Goal: Transaction & Acquisition: Obtain resource

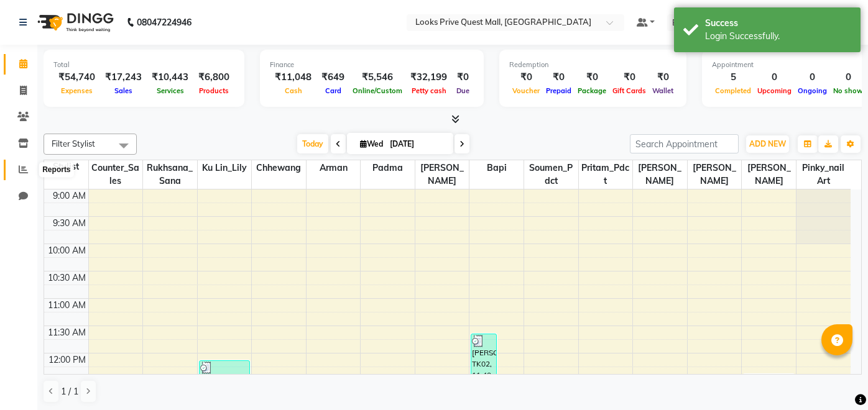
drag, startPoint x: 0, startPoint y: 0, endPoint x: 21, endPoint y: 173, distance: 174.2
click at [21, 173] on icon at bounding box center [23, 169] width 9 height 9
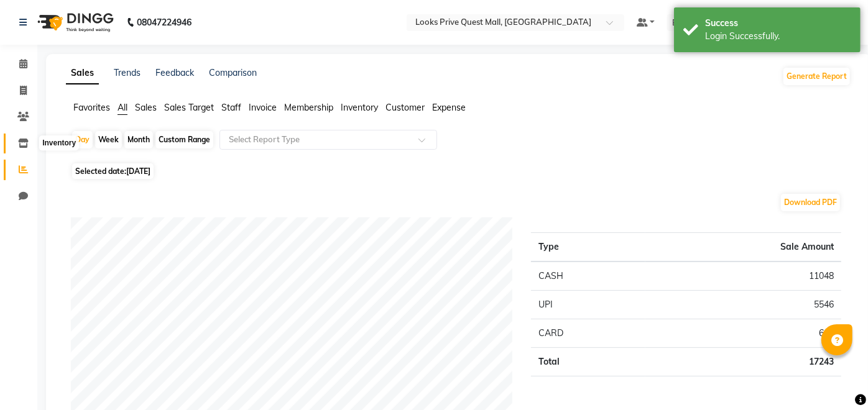
click at [21, 137] on span at bounding box center [23, 144] width 22 height 14
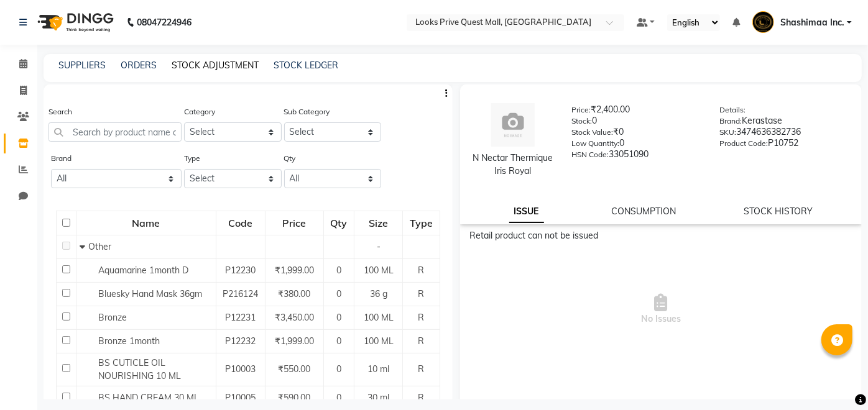
click at [226, 68] on link "STOCK ADJUSTMENT" at bounding box center [215, 65] width 87 height 11
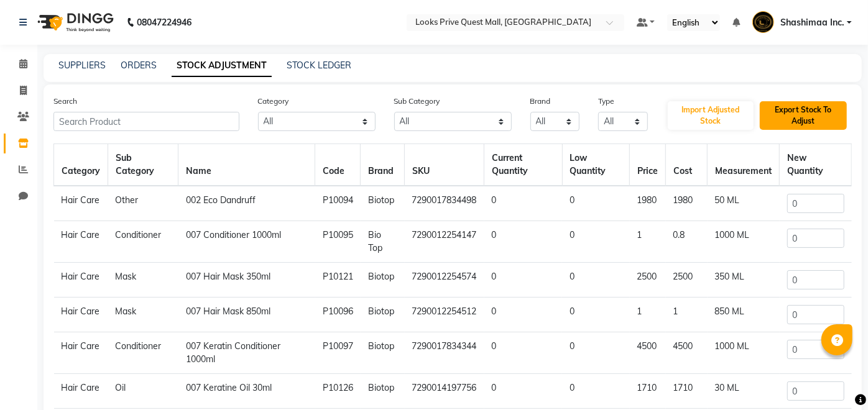
click at [816, 124] on button "Export Stock To Adjust" at bounding box center [803, 115] width 87 height 29
click at [26, 170] on icon at bounding box center [23, 169] width 9 height 9
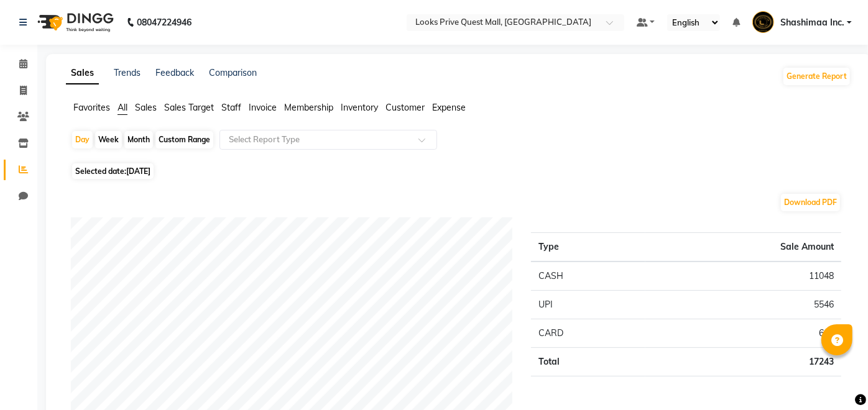
click at [233, 111] on span "Staff" at bounding box center [231, 107] width 20 height 11
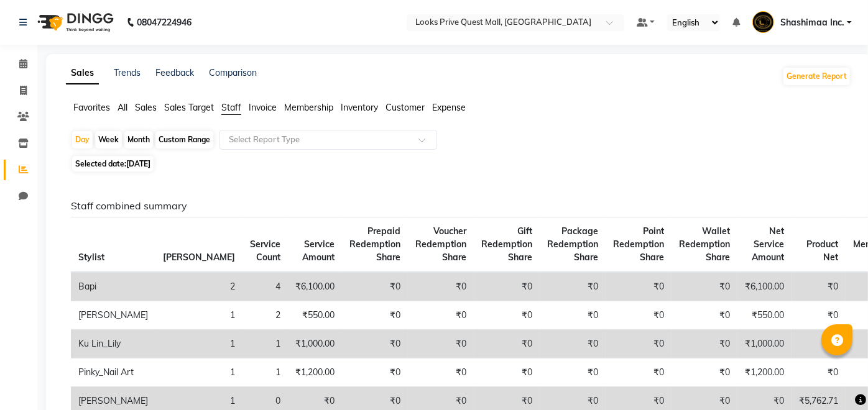
click at [169, 147] on div "Custom Range" at bounding box center [184, 139] width 58 height 17
select select "9"
select select "2025"
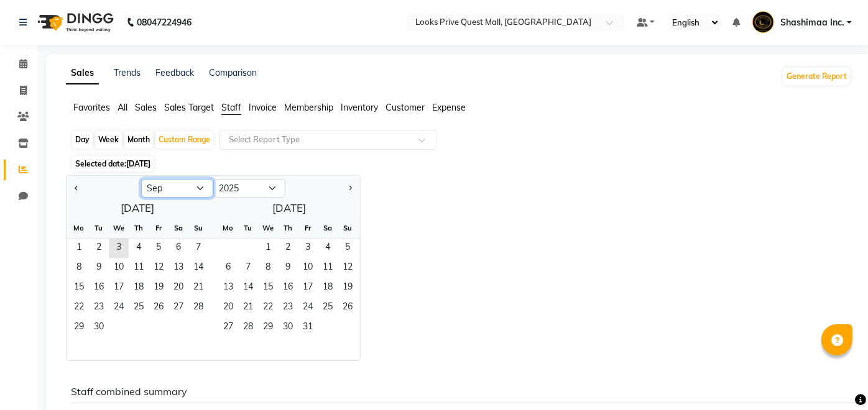
click at [160, 187] on select "Jan Feb Mar Apr May Jun [DATE] Aug Sep Oct Nov Dec" at bounding box center [177, 188] width 72 height 19
select select "8"
click at [141, 179] on select "Jan Feb Mar Apr May Jun [DATE] Aug Sep Oct Nov Dec" at bounding box center [177, 188] width 72 height 19
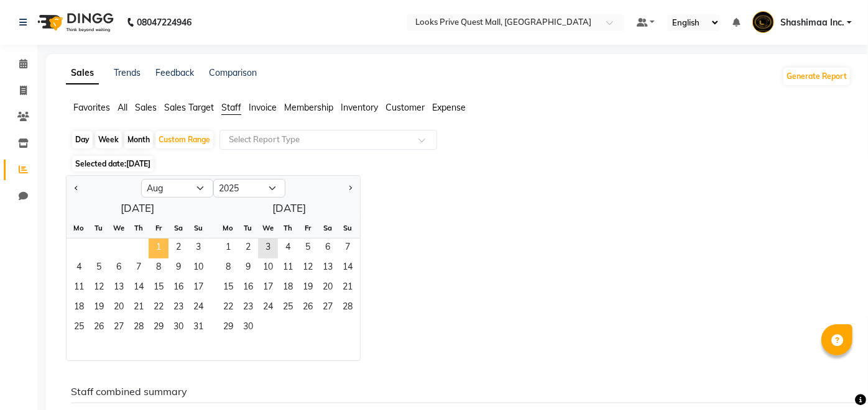
click at [161, 249] on span "1" at bounding box center [159, 249] width 20 height 20
click at [203, 330] on span "31" at bounding box center [198, 328] width 20 height 20
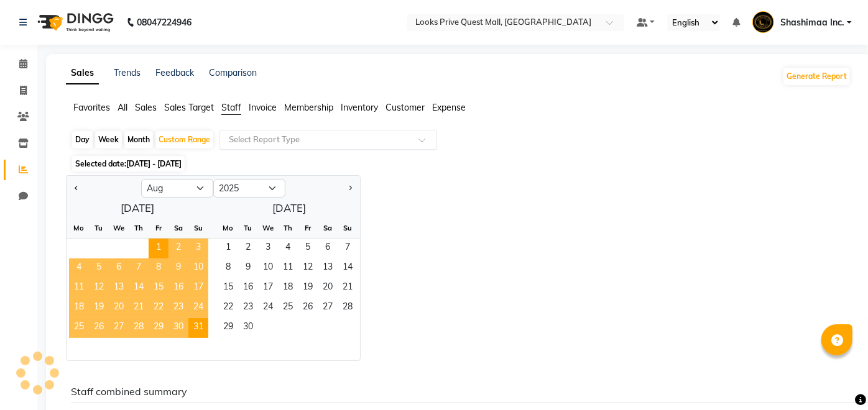
click at [275, 141] on input "text" at bounding box center [315, 140] width 179 height 12
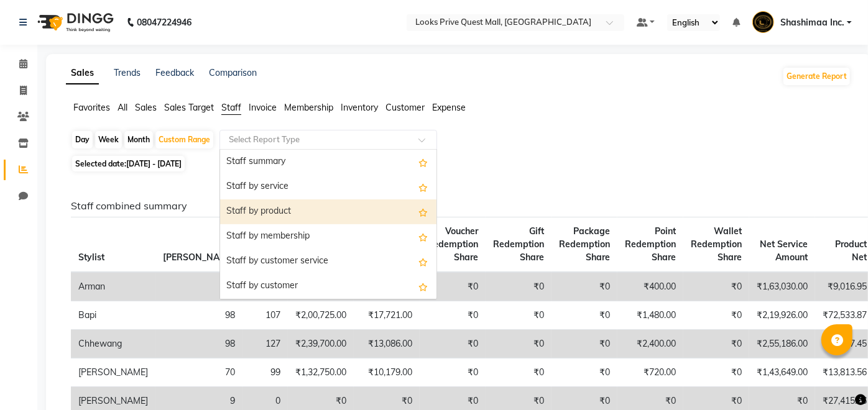
click at [280, 210] on div "Staff by product" at bounding box center [328, 212] width 216 height 25
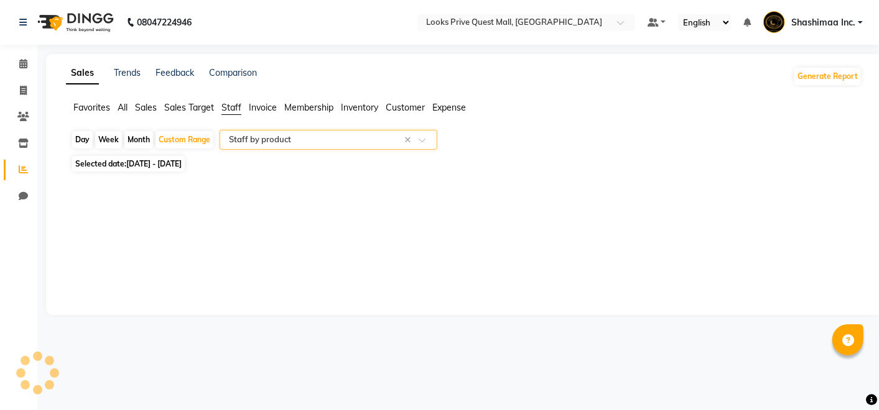
select select "full_report"
select select "pdf"
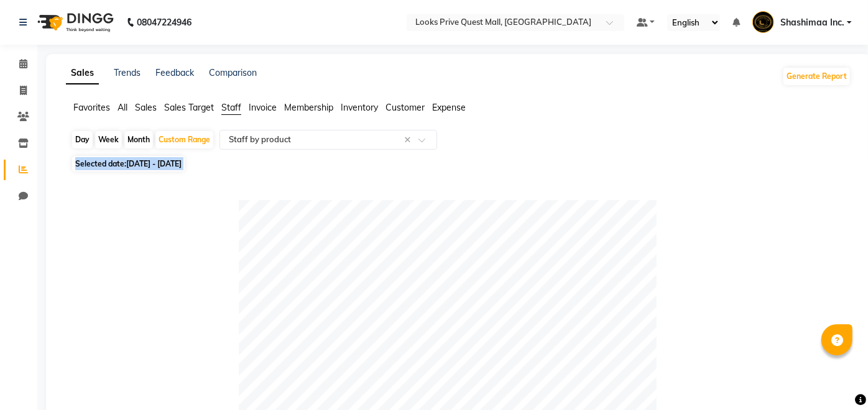
drag, startPoint x: 867, startPoint y: 137, endPoint x: 871, endPoint y: 221, distance: 83.4
click at [867, 221] on html "08047224946 Select Location × Looks Prive Quest Mall, [GEOGRAPHIC_DATA] Default…" at bounding box center [434, 205] width 868 height 410
click at [182, 160] on span "[DATE] - [DATE]" at bounding box center [153, 163] width 55 height 9
select select "8"
select select "2025"
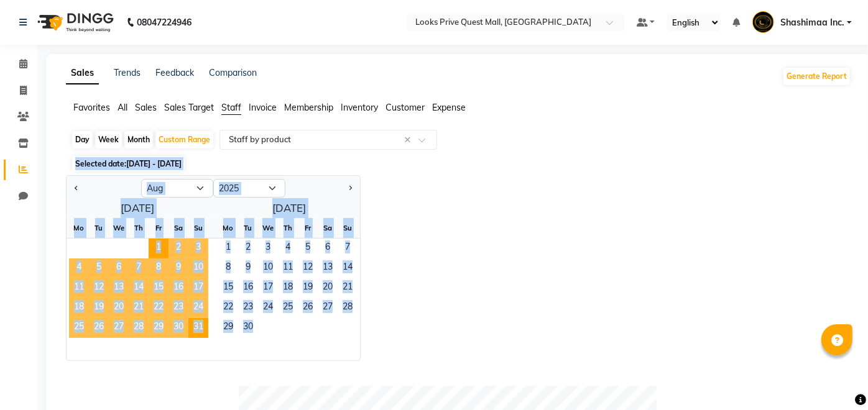
click at [199, 211] on div "[DATE] Mo Tu We Th Fr Sa Su 1 2 3 4 5 6 7 8 9 10 11 12 13 14 15 16 17 18 19 20 …" at bounding box center [214, 279] width 294 height 162
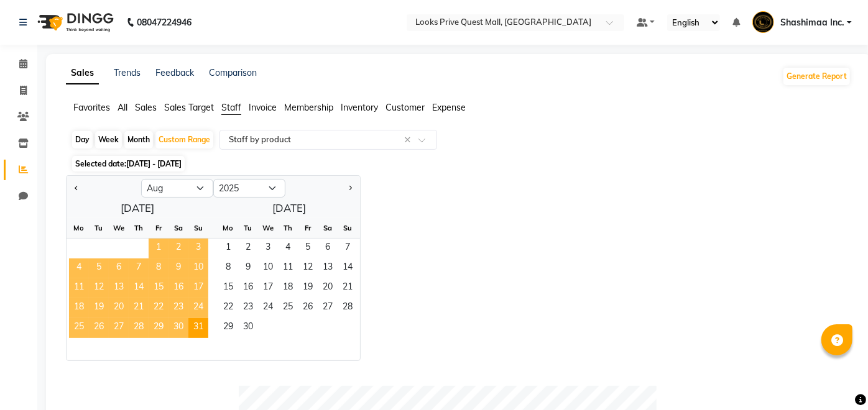
click at [154, 249] on span "1" at bounding box center [159, 249] width 20 height 20
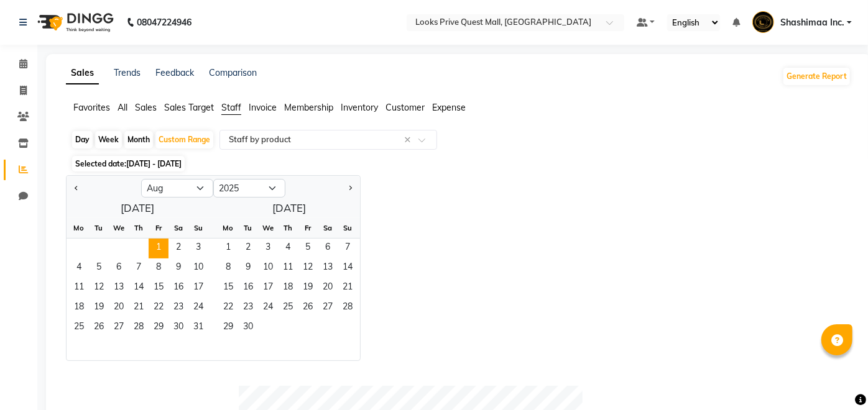
click at [377, 160] on div "Selected date: [DATE] - [DATE]" at bounding box center [461, 163] width 780 height 13
click at [167, 247] on span "1" at bounding box center [159, 249] width 20 height 20
click at [513, 252] on div "Jan Feb Mar Apr May Jun [DATE] Aug Sep Oct Nov [DATE] 2016 2017 2018 2019 2020 …" at bounding box center [458, 268] width 785 height 186
click at [87, 141] on div "Day" at bounding box center [82, 139] width 21 height 17
select select "8"
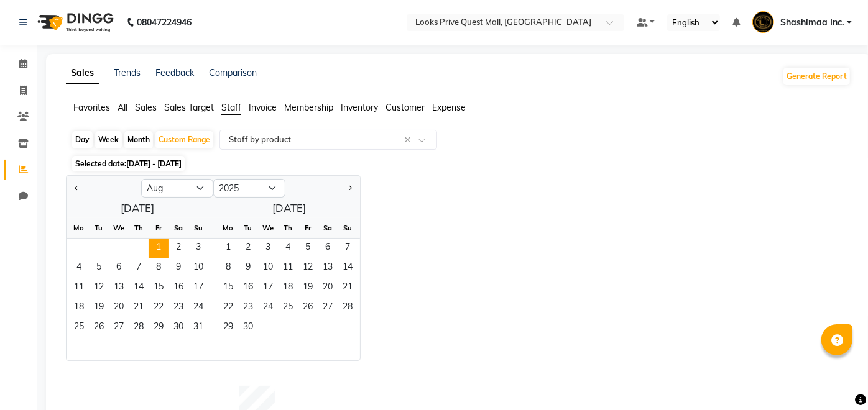
select select "2025"
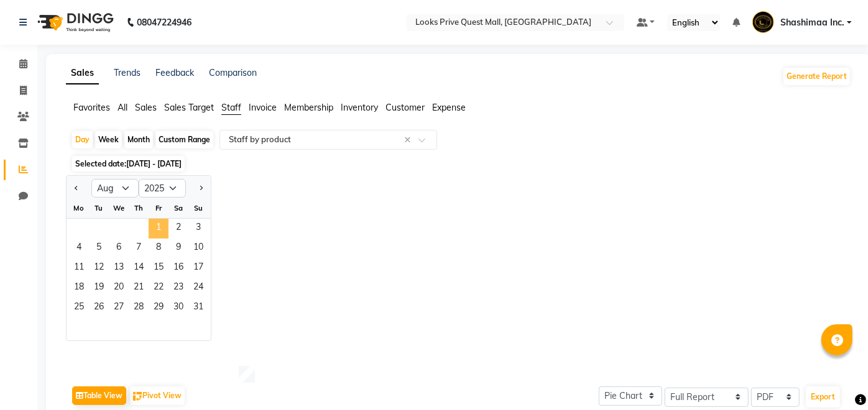
click at [160, 225] on span "1" at bounding box center [159, 229] width 20 height 20
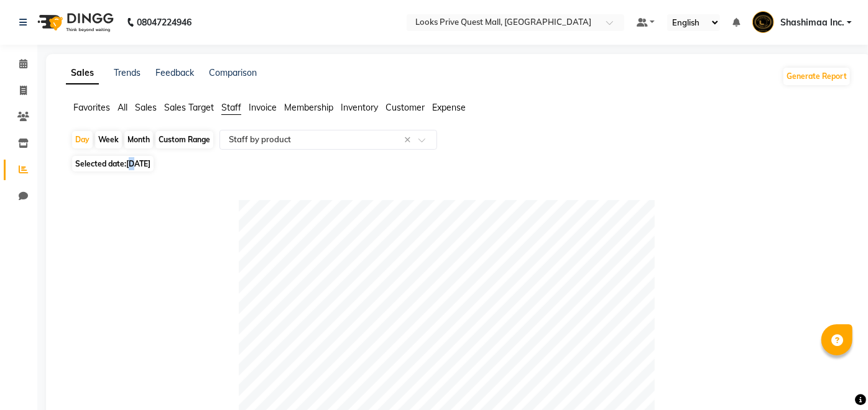
click at [135, 165] on span "[DATE]" at bounding box center [138, 163] width 24 height 9
select select "8"
select select "2025"
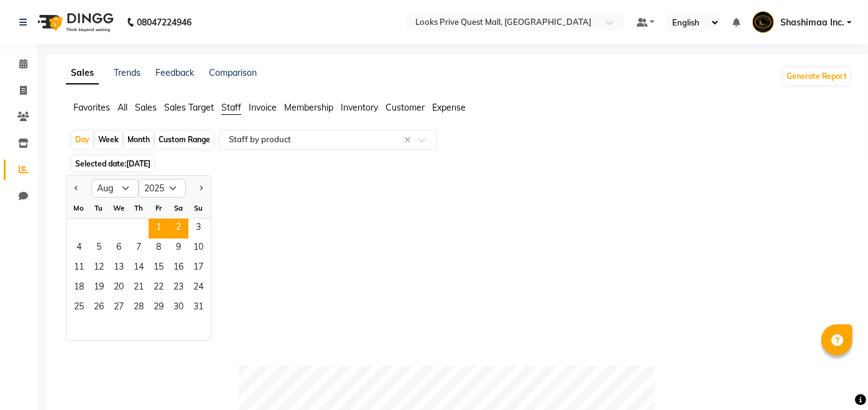
drag, startPoint x: 135, startPoint y: 165, endPoint x: 180, endPoint y: 225, distance: 75.5
click at [180, 225] on span "2" at bounding box center [179, 229] width 20 height 20
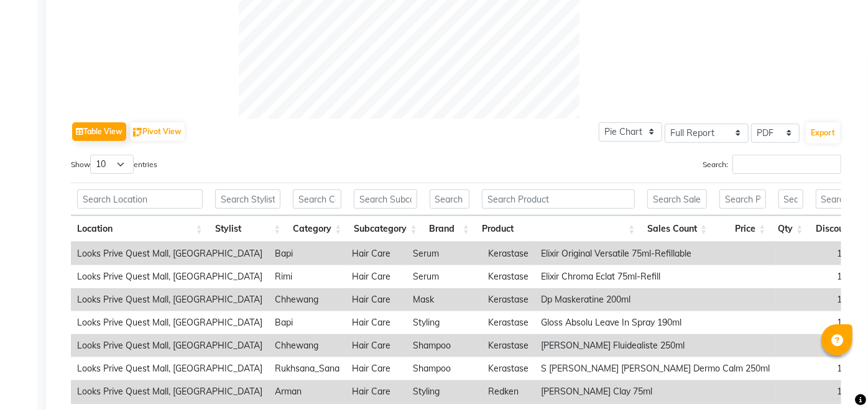
scroll to position [427, 0]
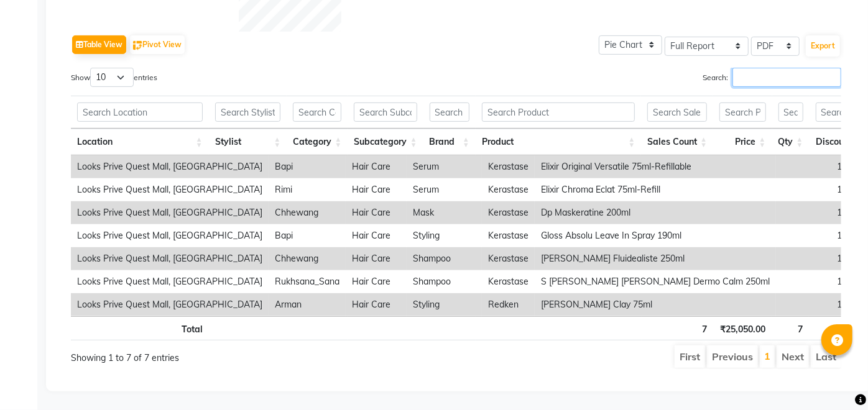
click at [755, 68] on input "Search:" at bounding box center [787, 77] width 109 height 19
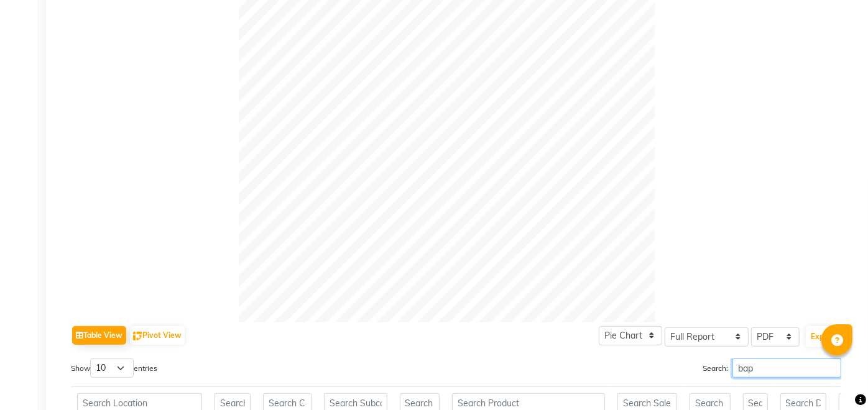
scroll to position [490, 0]
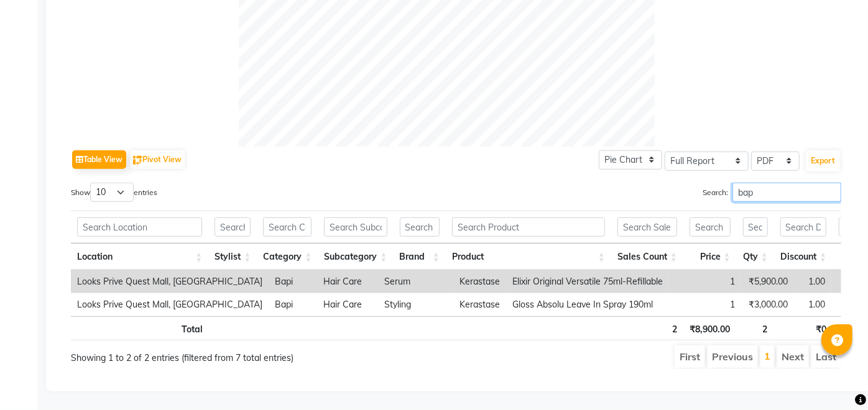
drag, startPoint x: 769, startPoint y: 170, endPoint x: 703, endPoint y: 189, distance: 68.5
click at [703, 189] on div "Show 10 25 50 100 entries Search: bap Location Stylist Category Subcategory Bra…" at bounding box center [456, 276] width 770 height 187
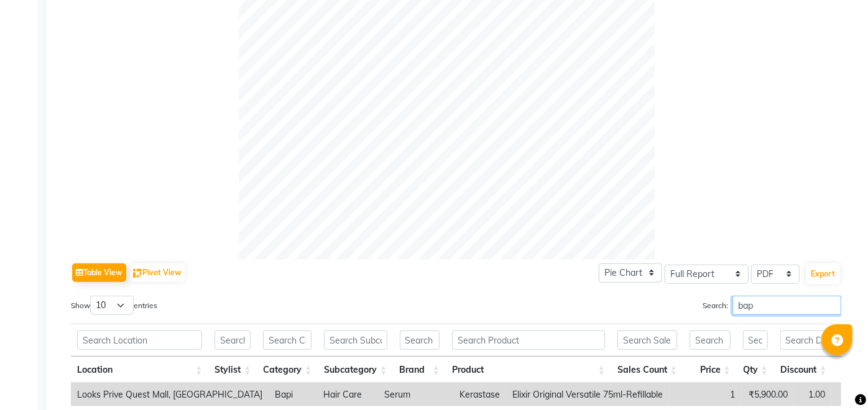
scroll to position [361, 0]
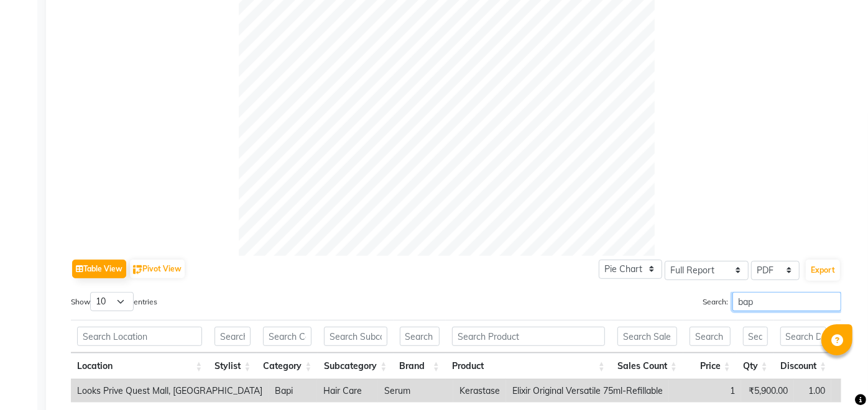
click at [760, 301] on input "bap" at bounding box center [787, 301] width 109 height 19
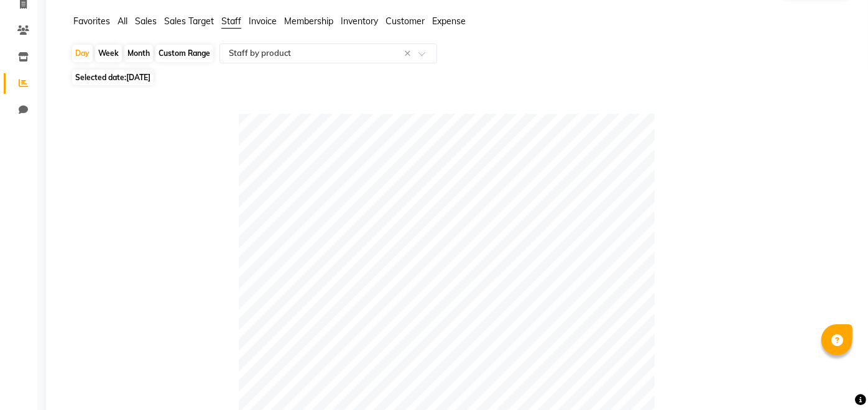
scroll to position [83, 0]
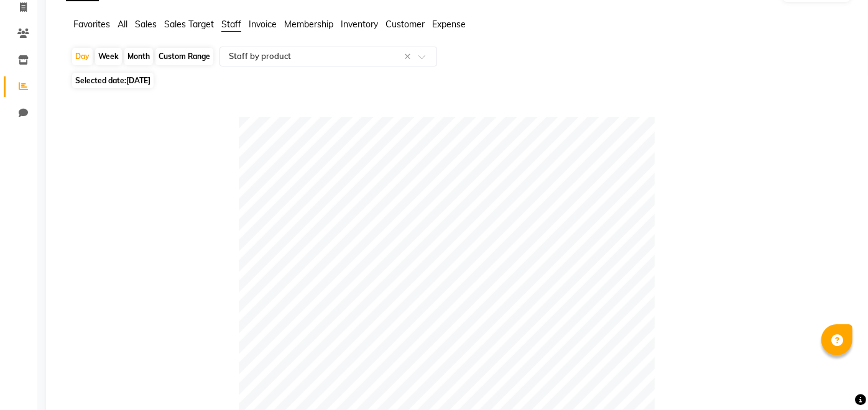
type input "bapi"
click at [150, 78] on span "[DATE]" at bounding box center [138, 80] width 24 height 9
select select "8"
select select "2025"
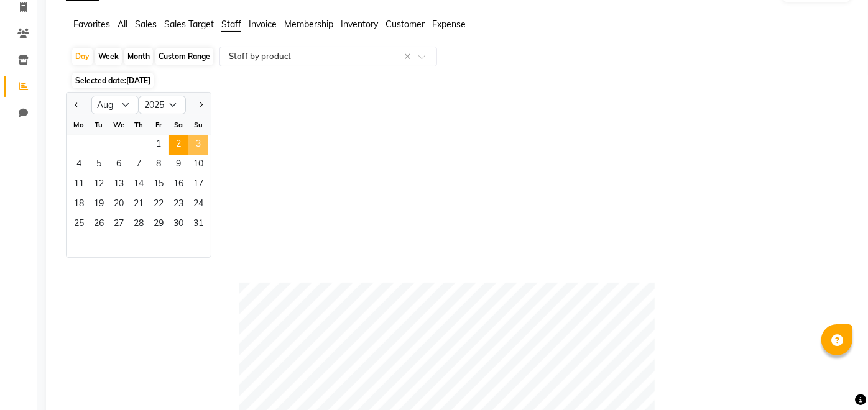
click at [198, 139] on span "3" at bounding box center [198, 146] width 20 height 20
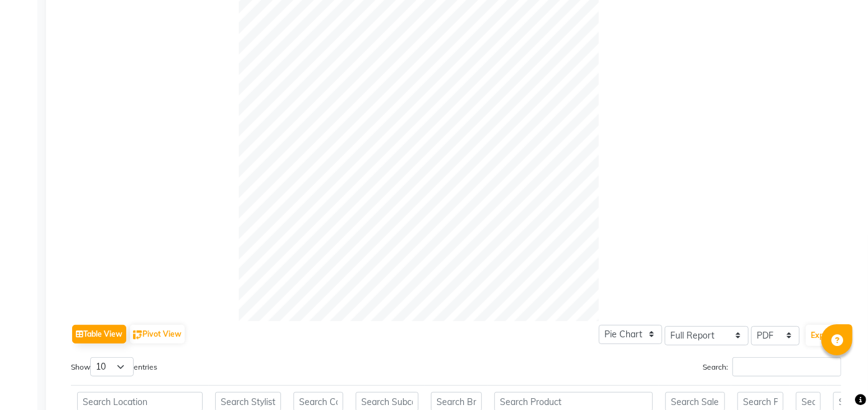
scroll to position [387, 0]
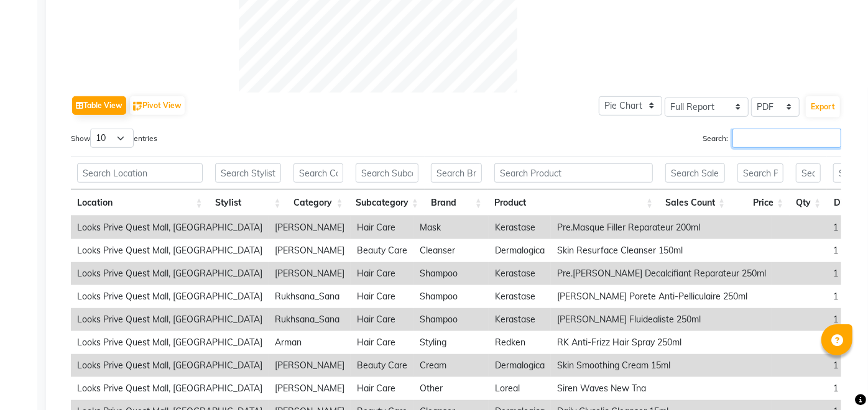
click at [754, 131] on input "Search:" at bounding box center [787, 138] width 109 height 19
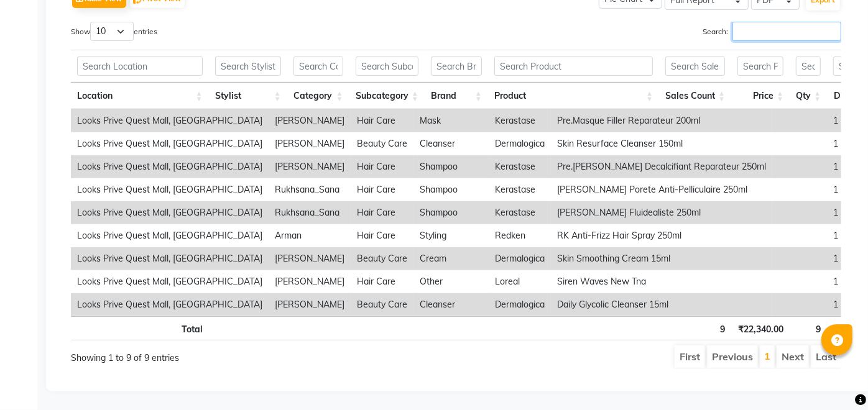
click at [762, 22] on input "Search:" at bounding box center [787, 31] width 109 height 19
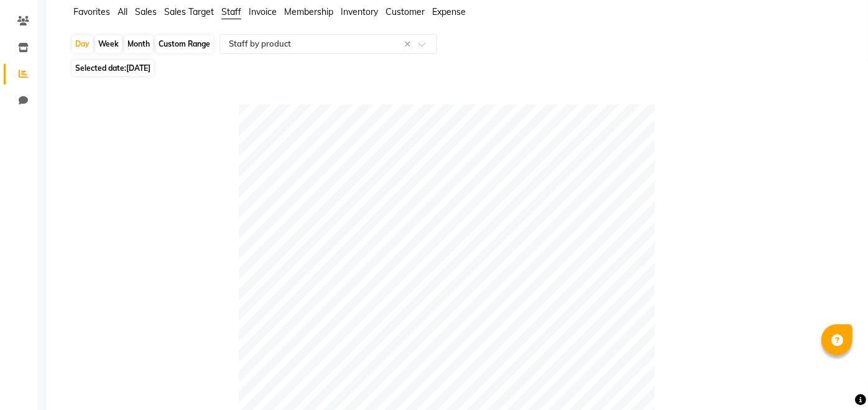
scroll to position [0, 0]
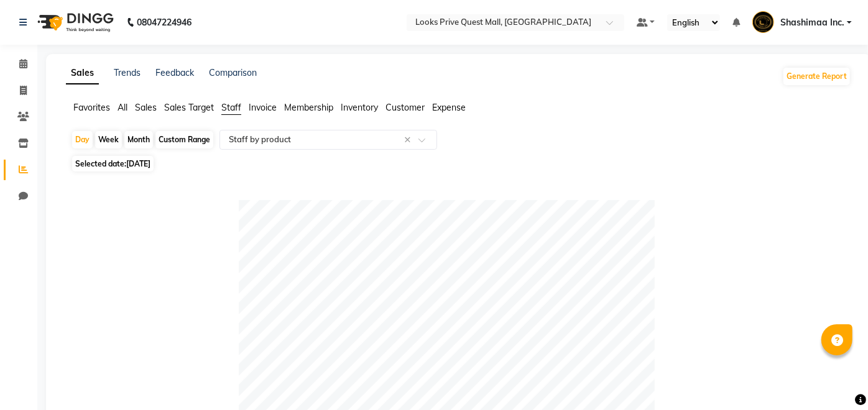
type input "bap"
click at [126, 162] on span "Selected date: [DATE]" at bounding box center [112, 164] width 81 height 16
select select "8"
select select "2025"
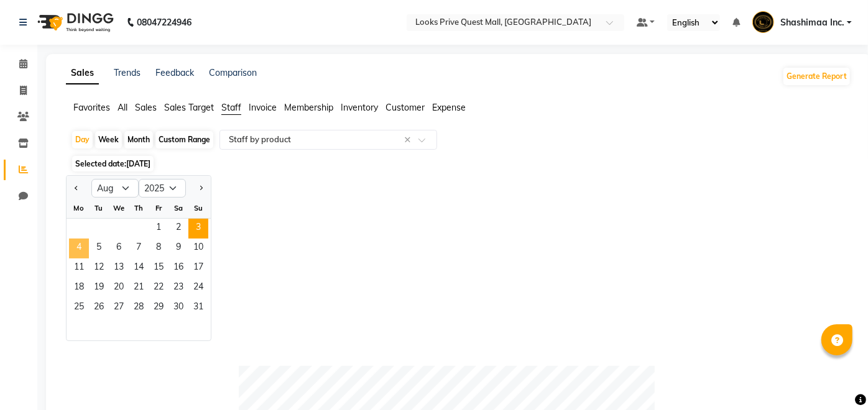
click at [78, 249] on span "4" at bounding box center [79, 249] width 20 height 20
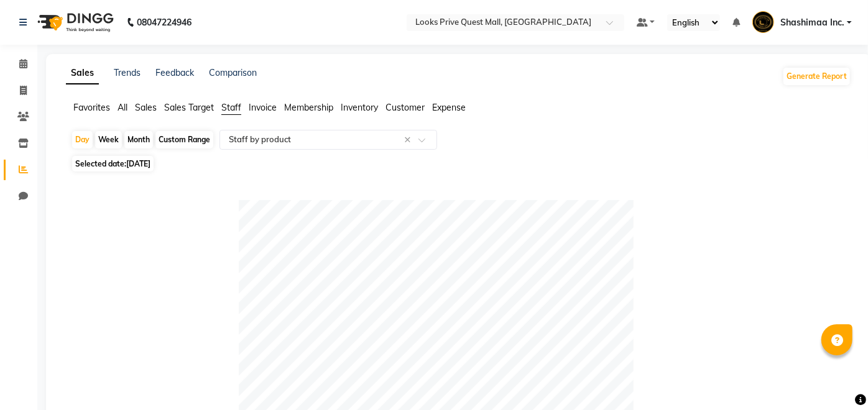
scroll to position [446, 0]
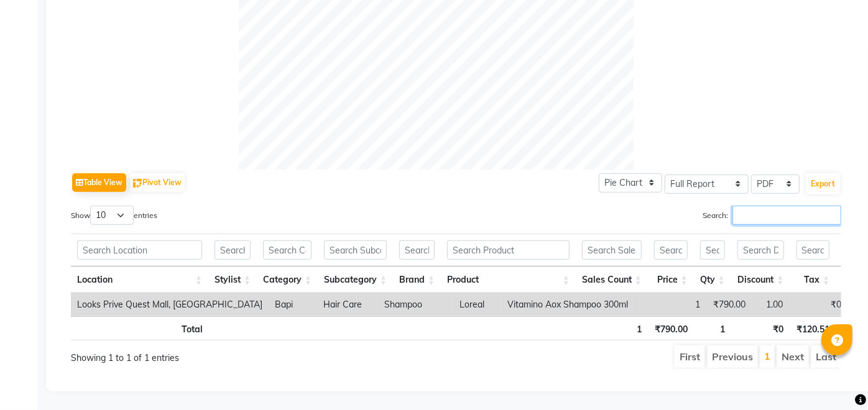
click at [749, 206] on input "Search:" at bounding box center [787, 215] width 109 height 19
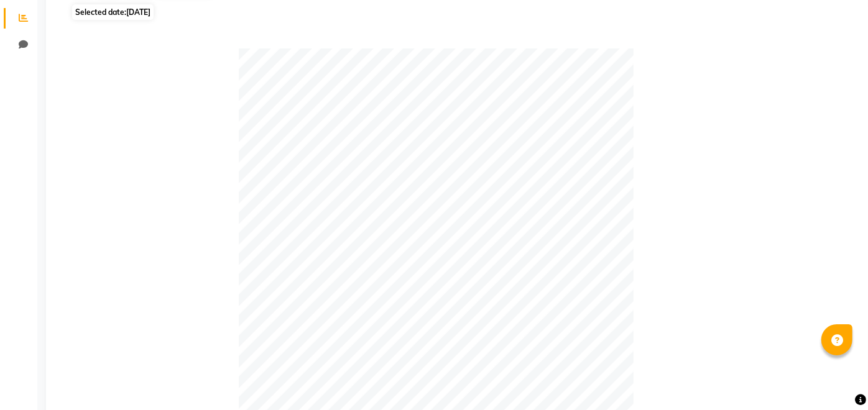
scroll to position [119, 0]
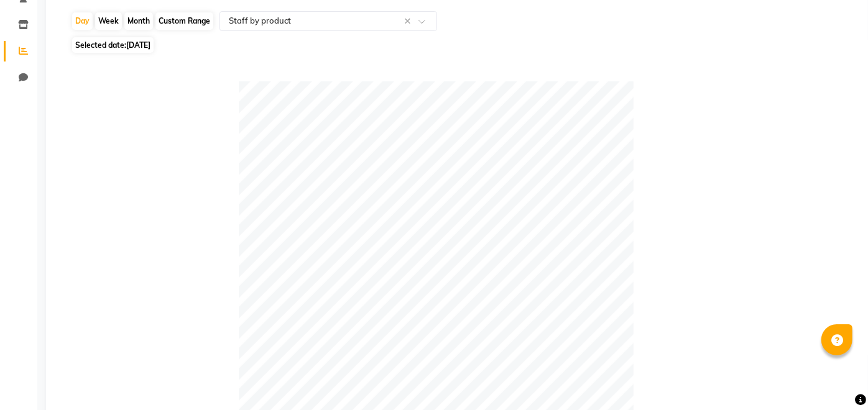
click at [154, 40] on span "Selected date: [DATE]" at bounding box center [112, 45] width 81 height 16
select select "8"
select select "2025"
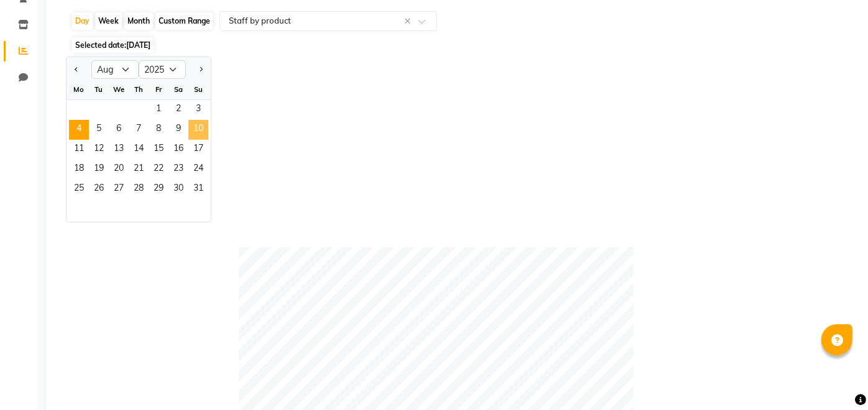
click at [195, 136] on span "10" at bounding box center [198, 130] width 20 height 20
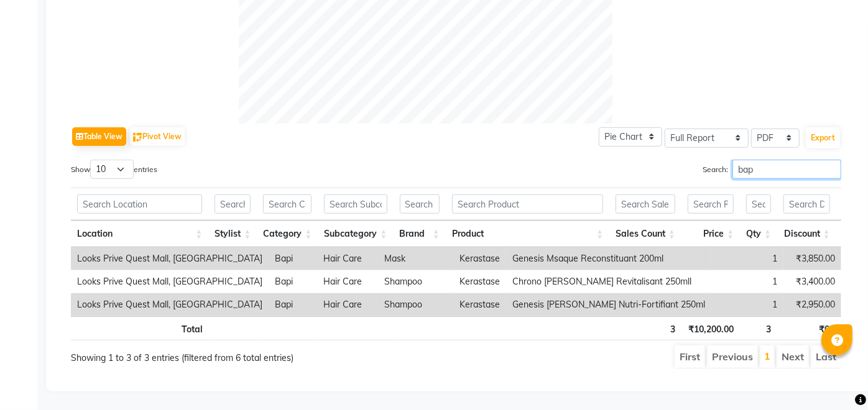
scroll to position [471, 0]
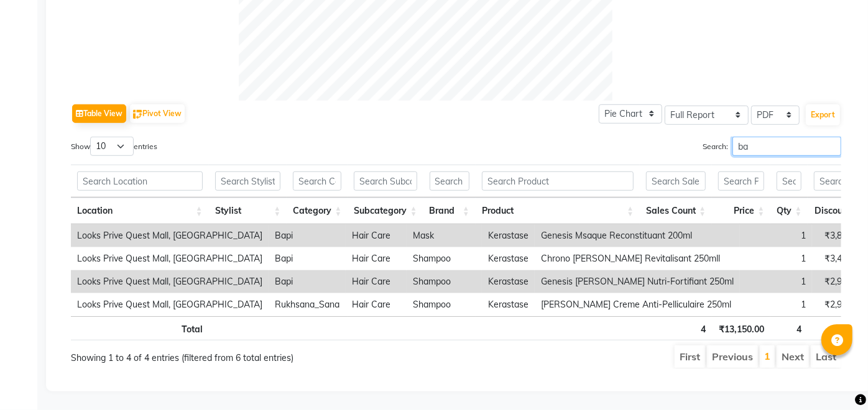
type input "b"
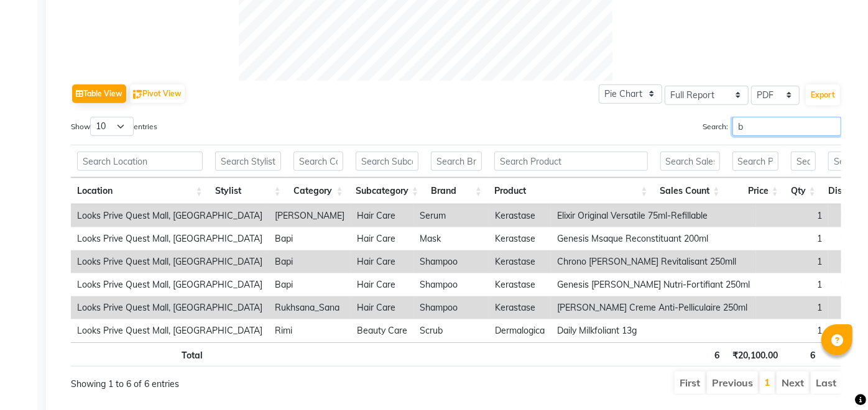
scroll to position [540, 0]
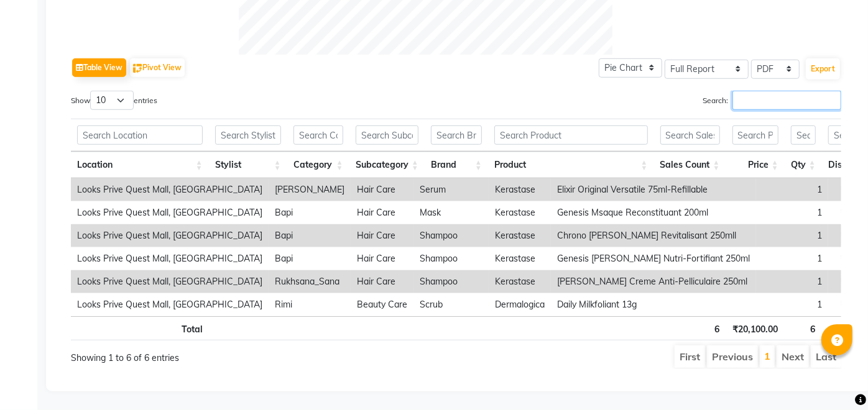
click at [809, 91] on input "Search:" at bounding box center [787, 100] width 109 height 19
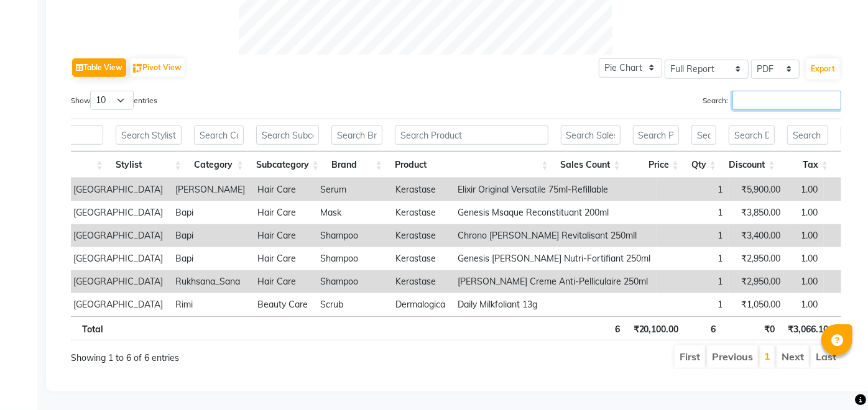
scroll to position [0, 0]
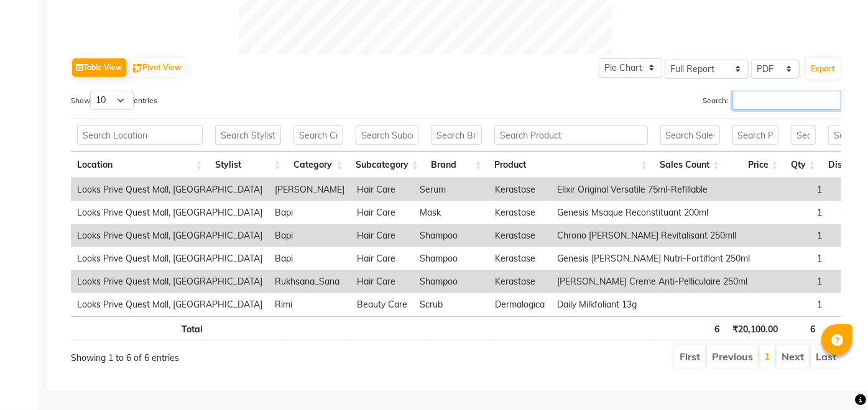
click at [761, 91] on input "Search:" at bounding box center [787, 100] width 109 height 19
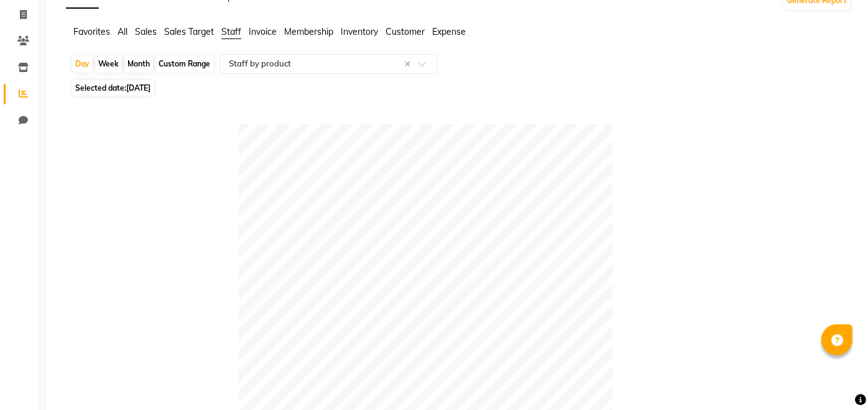
type input "bapi"
click at [150, 85] on span "[DATE]" at bounding box center [138, 87] width 24 height 9
select select "8"
select select "2025"
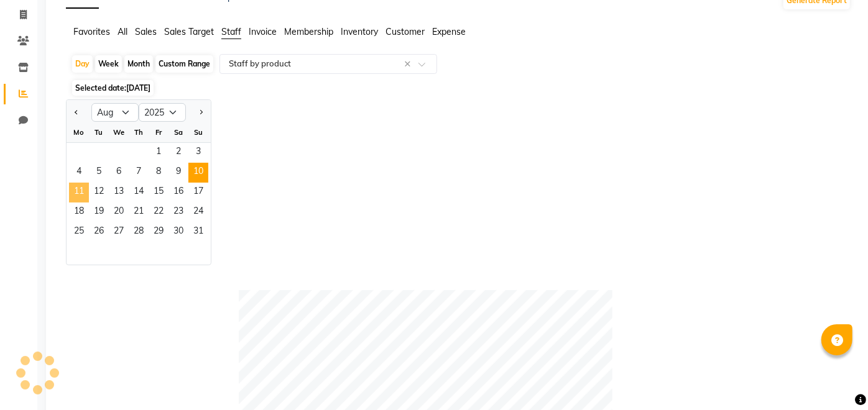
click at [80, 193] on span "11" at bounding box center [79, 193] width 20 height 20
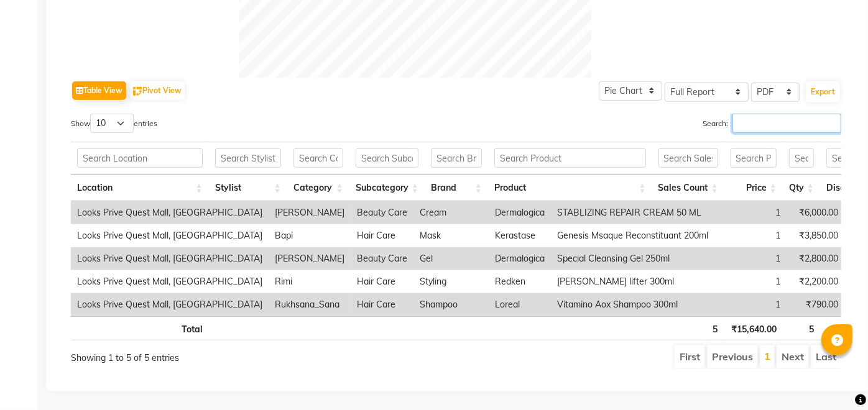
click at [790, 114] on input "Search:" at bounding box center [787, 123] width 109 height 19
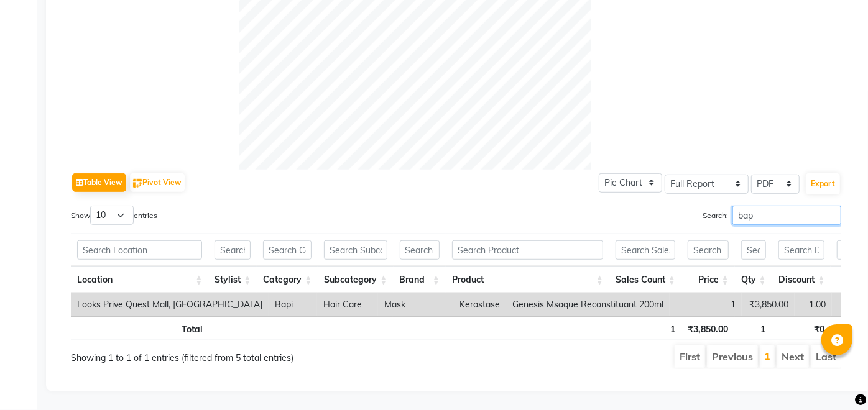
drag, startPoint x: 720, startPoint y: 200, endPoint x: 575, endPoint y: 220, distance: 146.2
click at [575, 220] on div "Show 10 25 50 100 entries Search: bap Location Stylist Category Subcategory Bra…" at bounding box center [456, 288] width 770 height 164
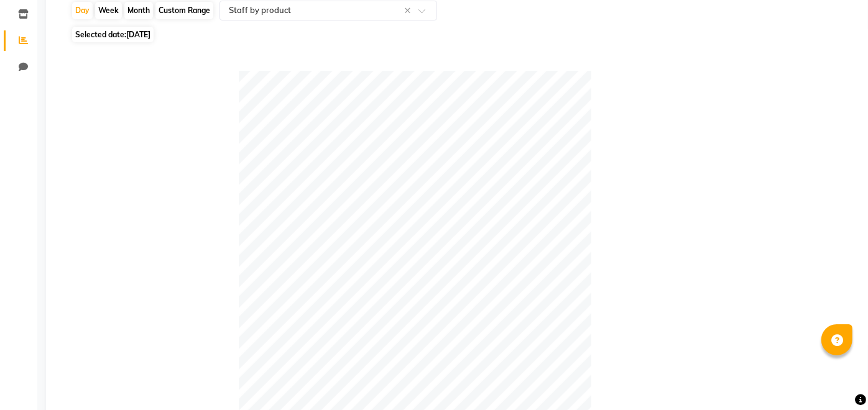
type input "san"
click at [144, 37] on span "[DATE]" at bounding box center [138, 34] width 24 height 9
select select "8"
select select "2025"
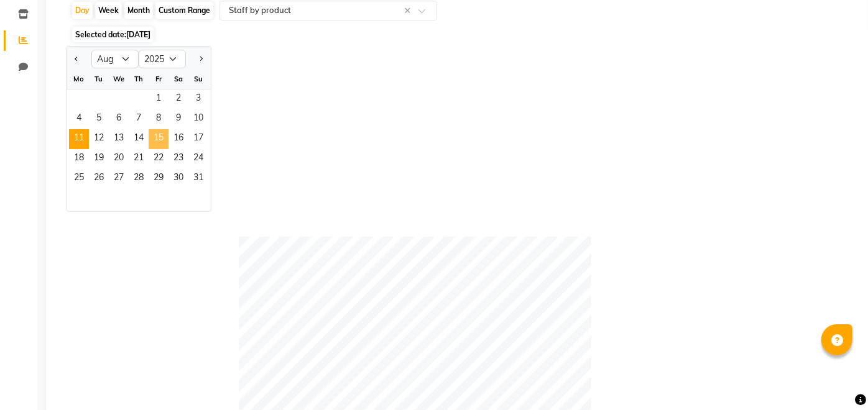
click at [163, 137] on span "15" at bounding box center [159, 139] width 20 height 20
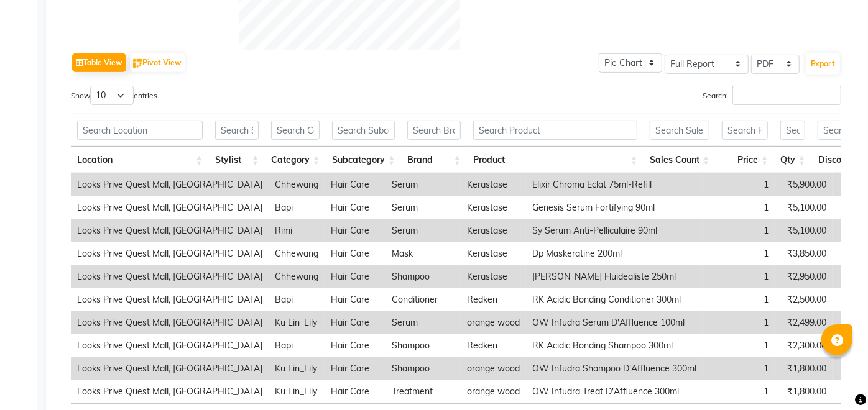
click at [755, 106] on div "Show 10 25 50 100 entries Search: Location Stylist Category Subcategory Brand P…" at bounding box center [456, 271] width 770 height 371
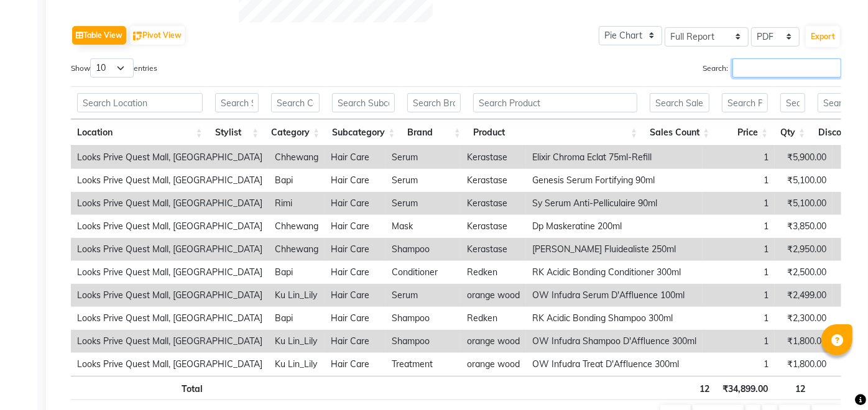
click at [757, 72] on div "Search:" at bounding box center [654, 70] width 376 height 24
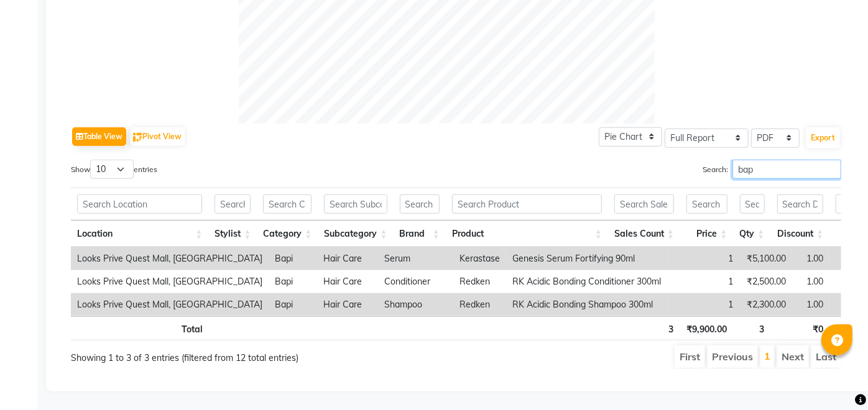
scroll to position [91, 0]
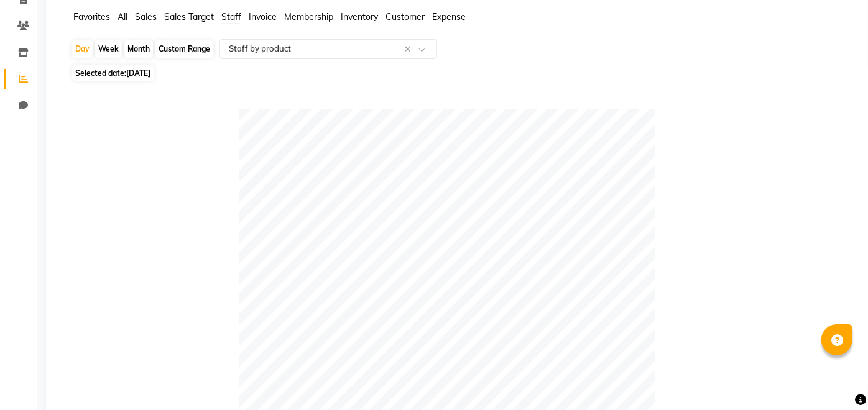
type input "bap"
click at [138, 72] on span "[DATE]" at bounding box center [138, 72] width 24 height 9
select select "8"
select select "2025"
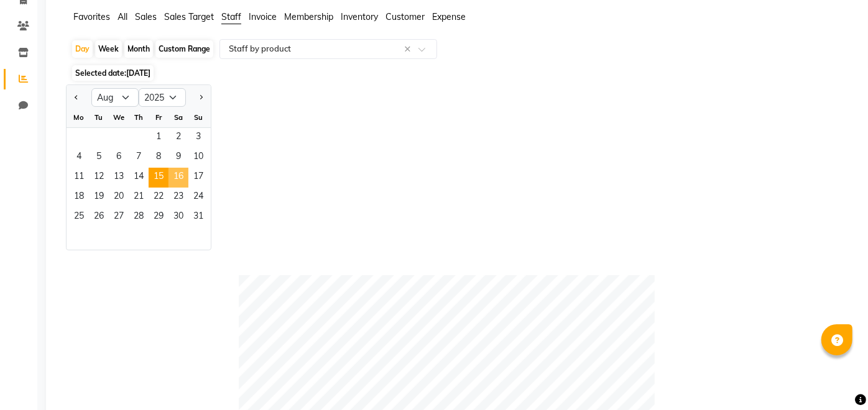
click at [180, 182] on span "16" at bounding box center [179, 178] width 20 height 20
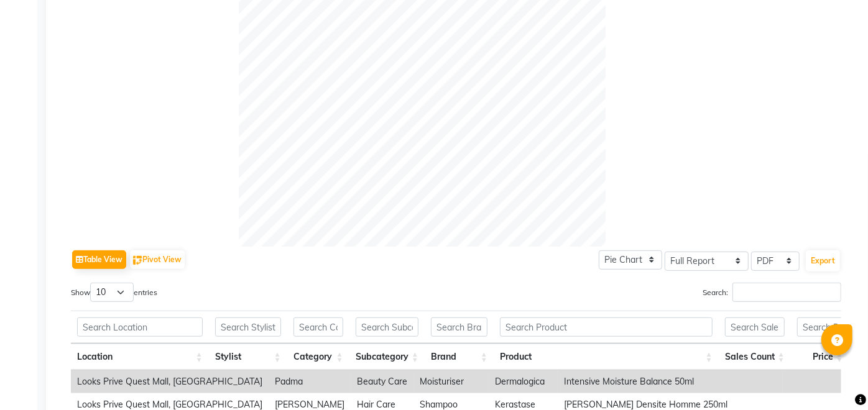
scroll to position [436, 0]
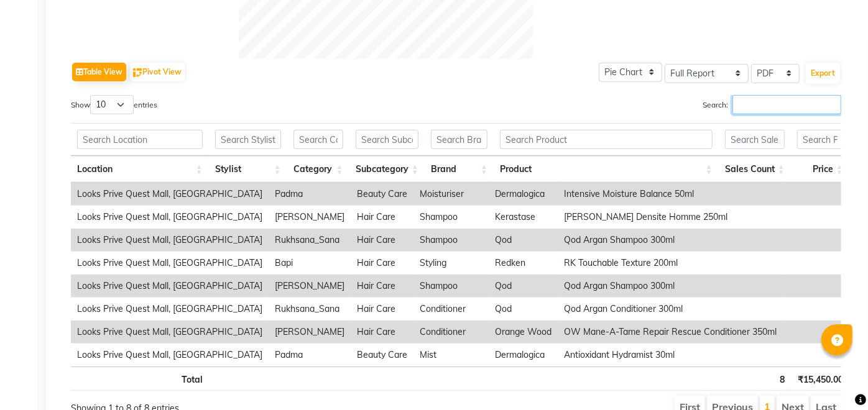
click at [793, 104] on div "Search:" at bounding box center [654, 107] width 376 height 24
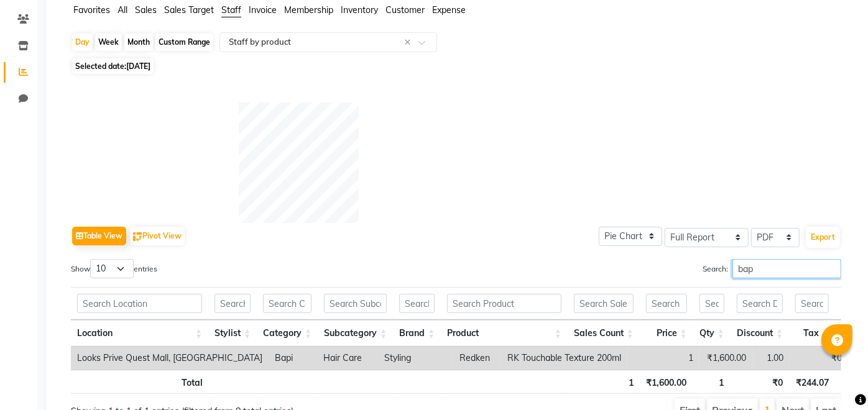
scroll to position [54, 0]
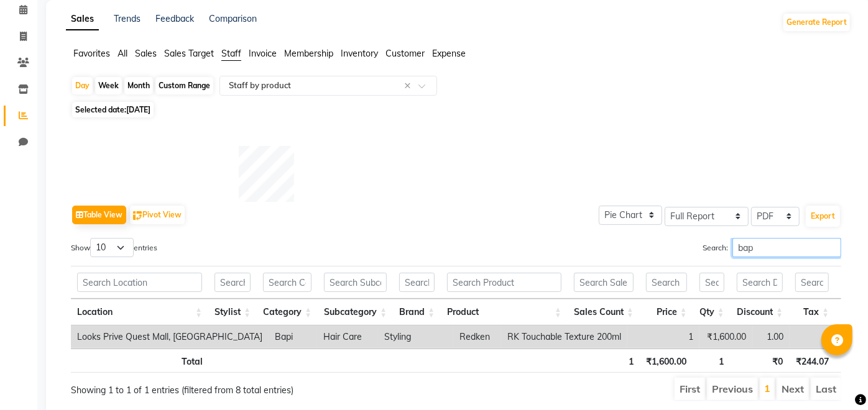
type input "bap"
click at [131, 110] on span "[DATE]" at bounding box center [138, 109] width 24 height 9
select select "8"
select select "2025"
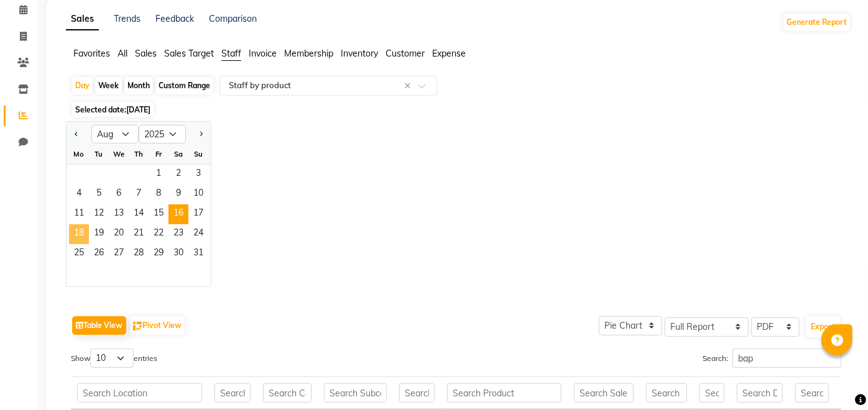
click at [86, 231] on span "18" at bounding box center [79, 234] width 20 height 20
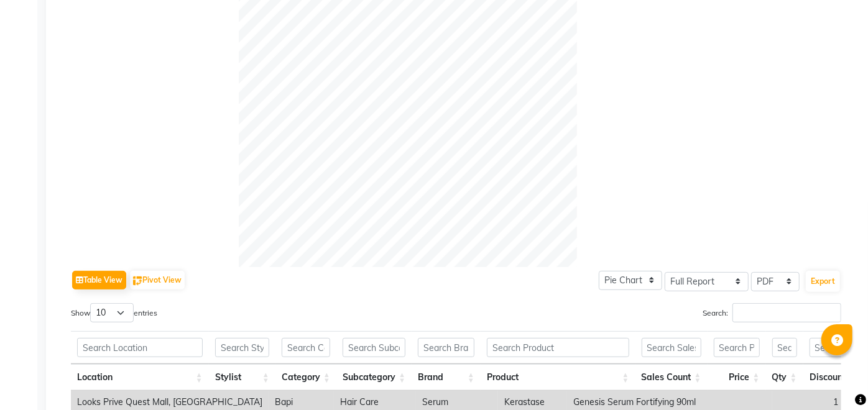
scroll to position [272, 0]
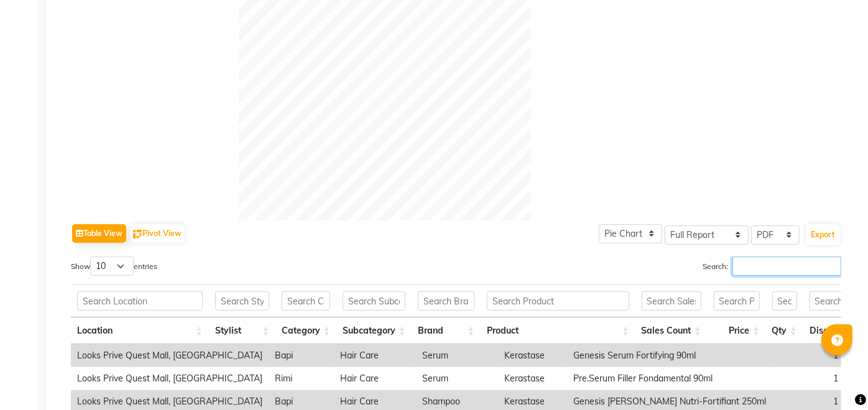
click at [802, 264] on input "Search:" at bounding box center [787, 266] width 109 height 19
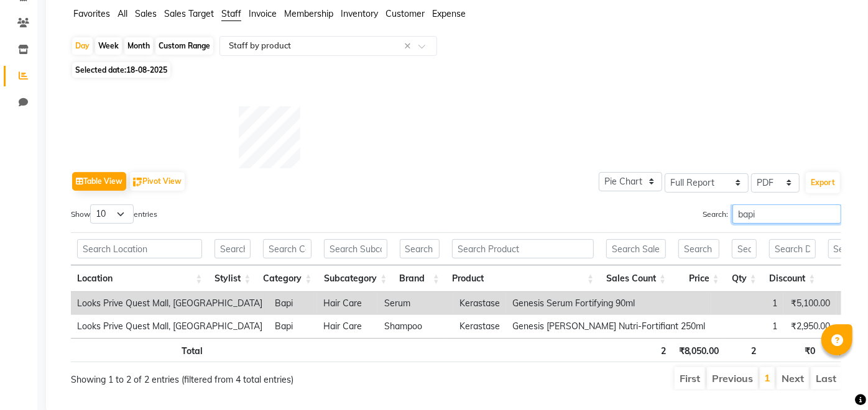
scroll to position [18, 0]
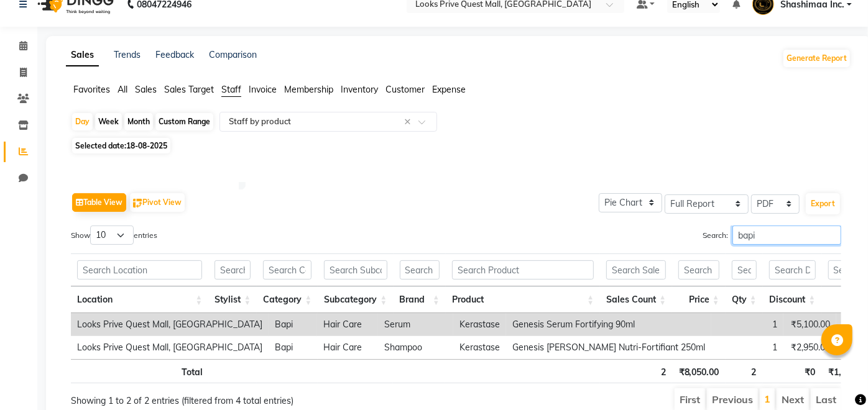
type input "bapi"
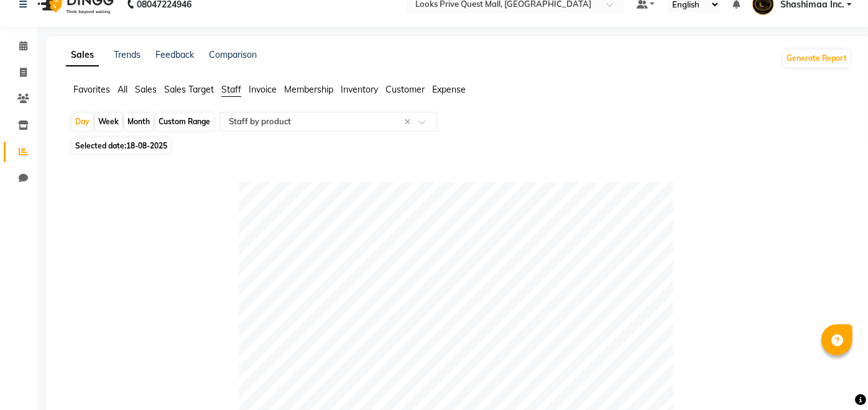
click at [142, 143] on span "18-08-2025" at bounding box center [146, 145] width 41 height 9
select select "8"
select select "2025"
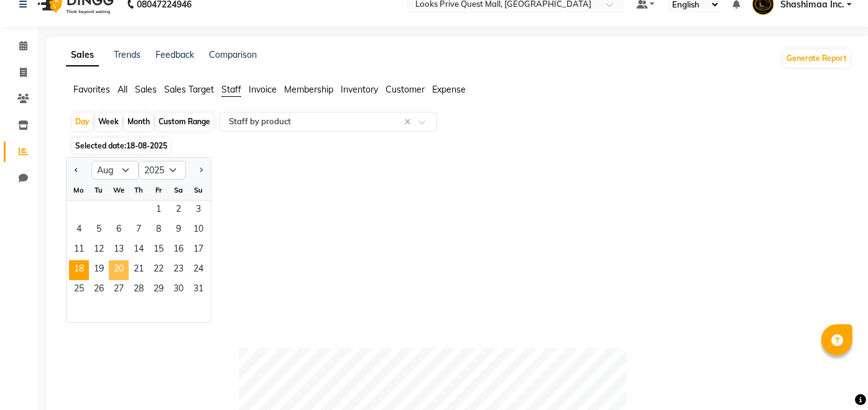
click at [118, 270] on span "20" at bounding box center [119, 271] width 20 height 20
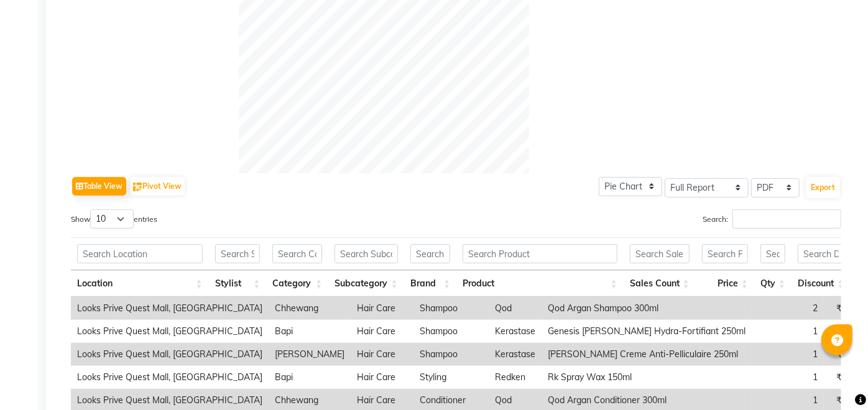
scroll to position [320, 0]
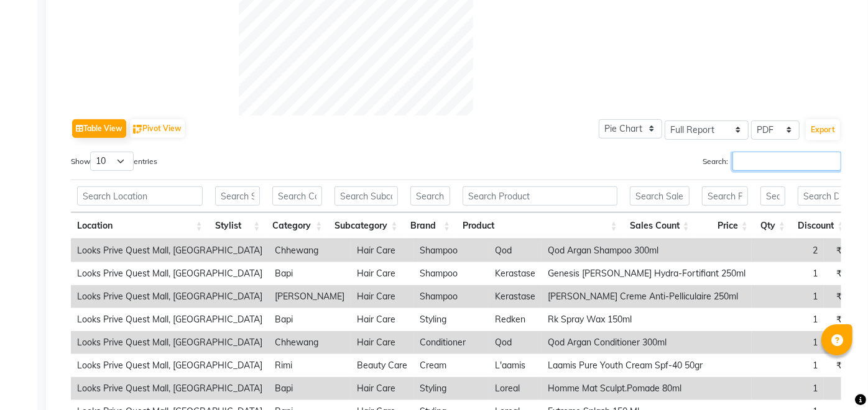
click at [790, 168] on div "Search:" at bounding box center [654, 164] width 376 height 24
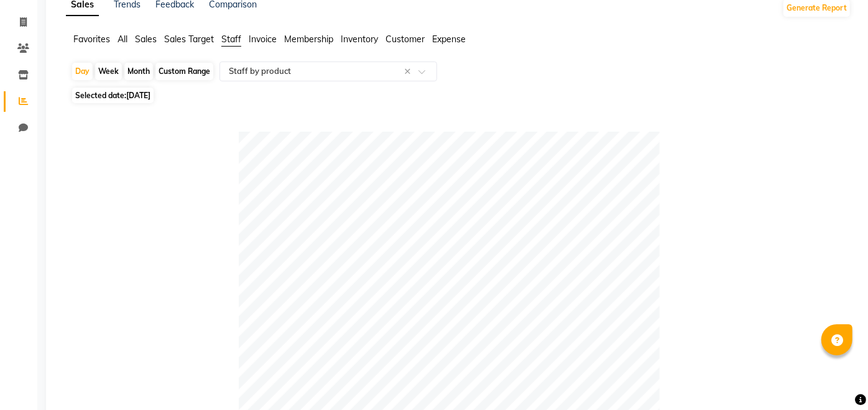
scroll to position [11, 0]
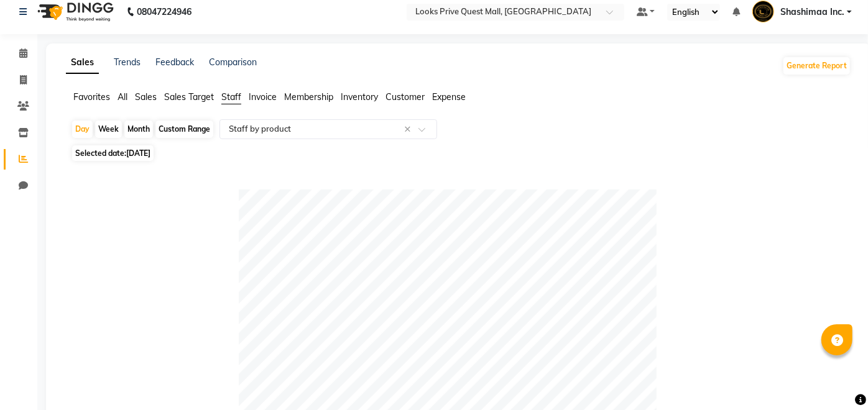
type input "bap"
click at [122, 152] on span "Selected date: [DATE]" at bounding box center [112, 154] width 81 height 16
select select "8"
select select "2025"
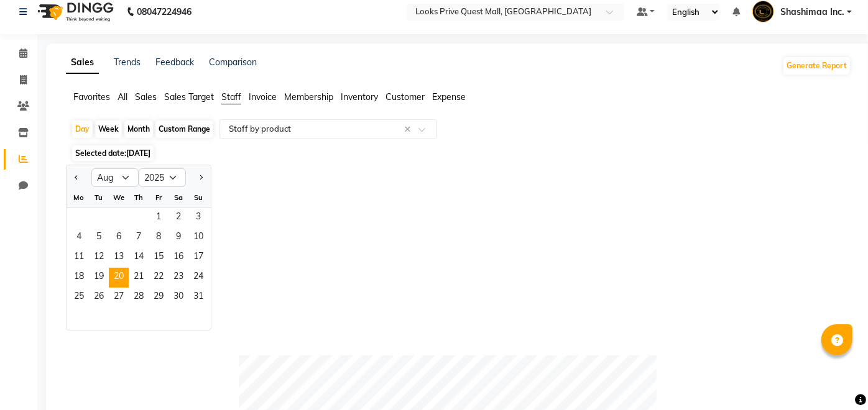
click at [438, 201] on div "Jan Feb Mar Apr May Jun [DATE] Aug Sep Oct Nov [DATE] 2016 2017 2018 2019 2020 …" at bounding box center [458, 248] width 785 height 166
click at [157, 218] on span "1" at bounding box center [159, 218] width 20 height 20
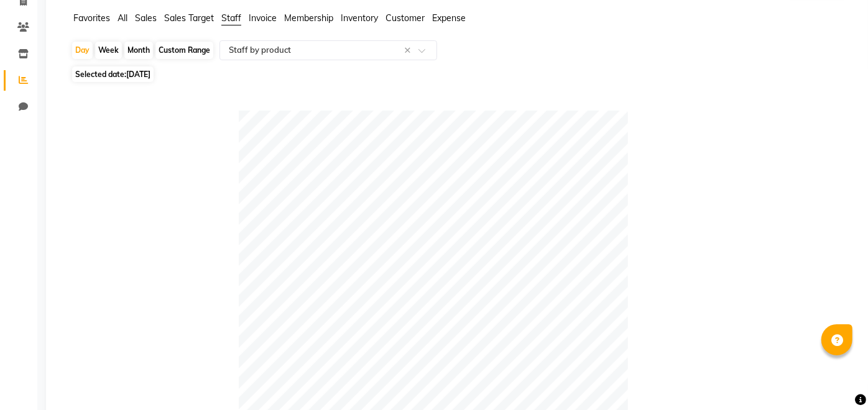
scroll to position [86, 0]
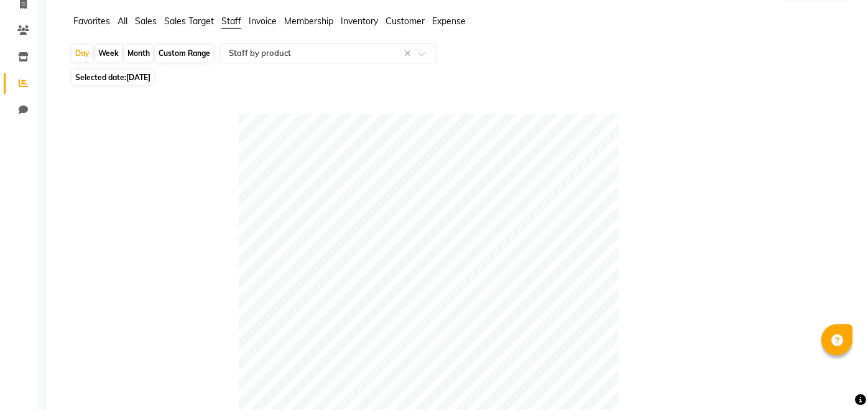
click at [150, 81] on span "[DATE]" at bounding box center [138, 77] width 24 height 9
select select "8"
select select "2025"
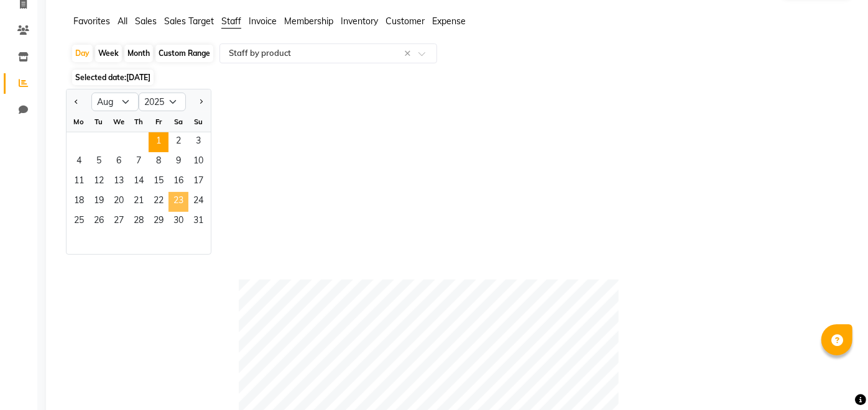
click at [183, 205] on span "23" at bounding box center [179, 202] width 20 height 20
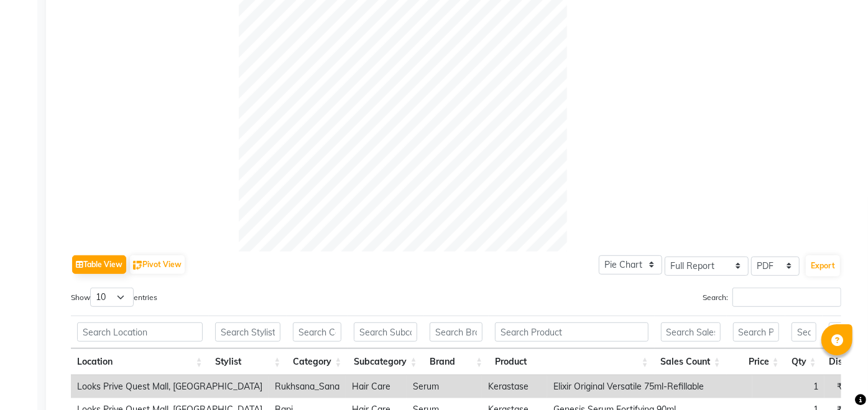
scroll to position [323, 0]
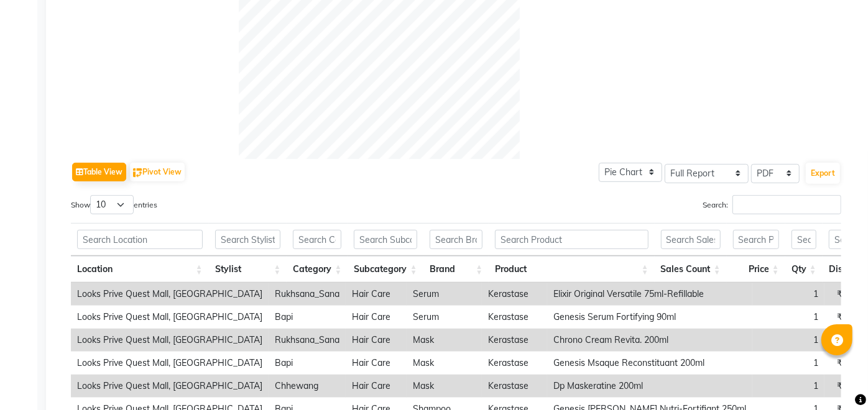
click at [764, 215] on div "Show 10 25 50 100 entries Search: Location Stylist Category Subcategory Brand P…" at bounding box center [456, 380] width 770 height 371
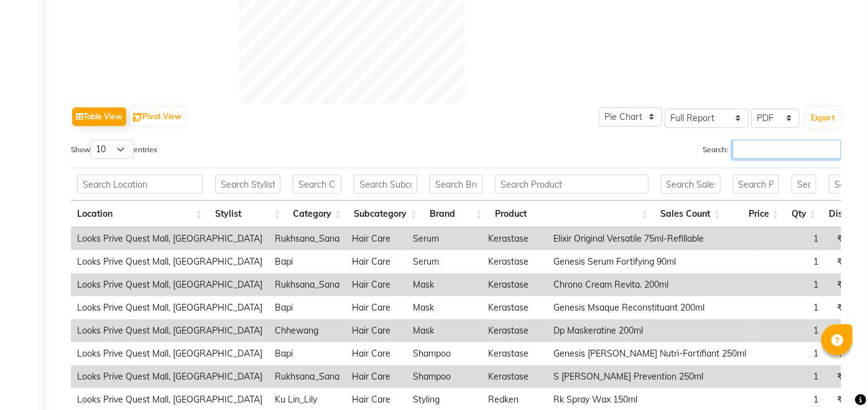
click at [764, 143] on input "Search:" at bounding box center [787, 149] width 109 height 19
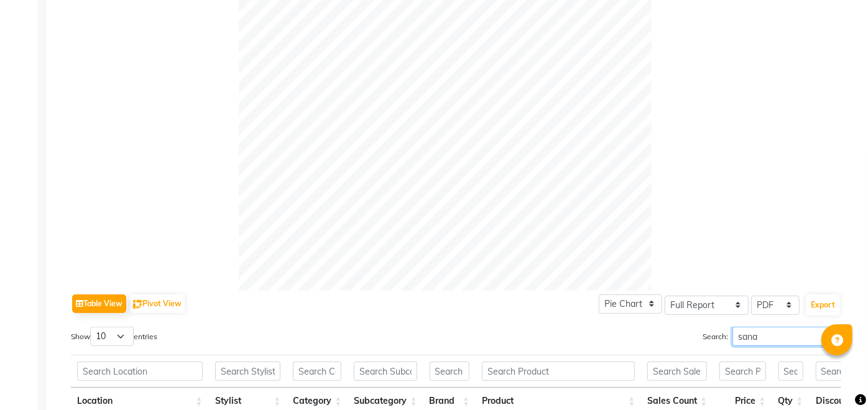
scroll to position [0, 0]
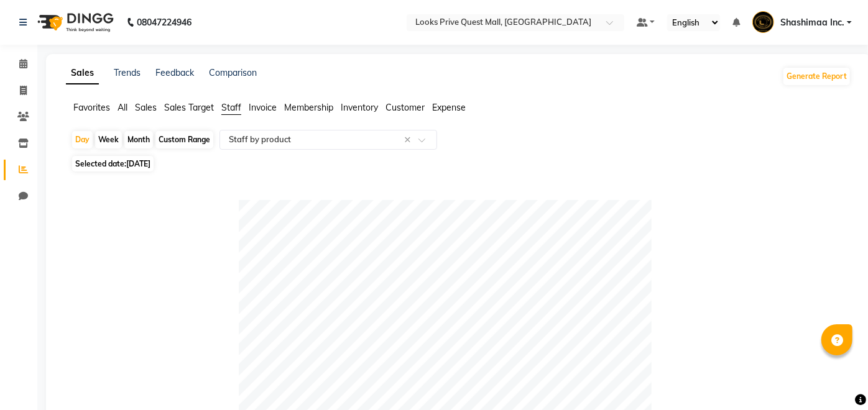
type input "sana"
click at [127, 163] on span "Selected date: [DATE]" at bounding box center [112, 164] width 81 height 16
select select "8"
select select "2025"
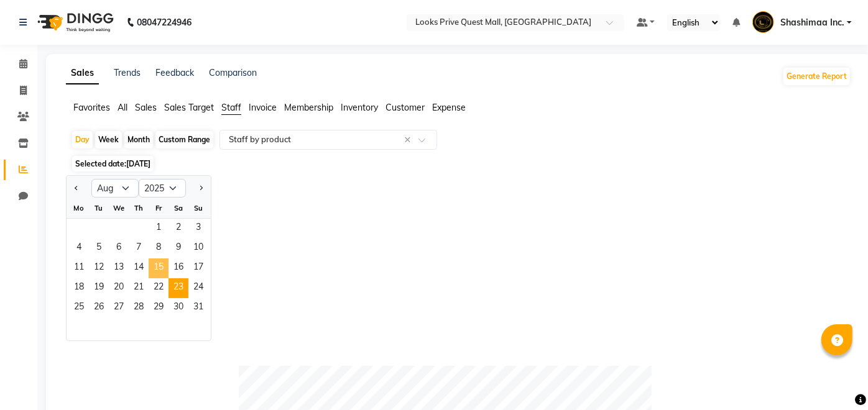
click at [157, 274] on span "15" at bounding box center [159, 269] width 20 height 20
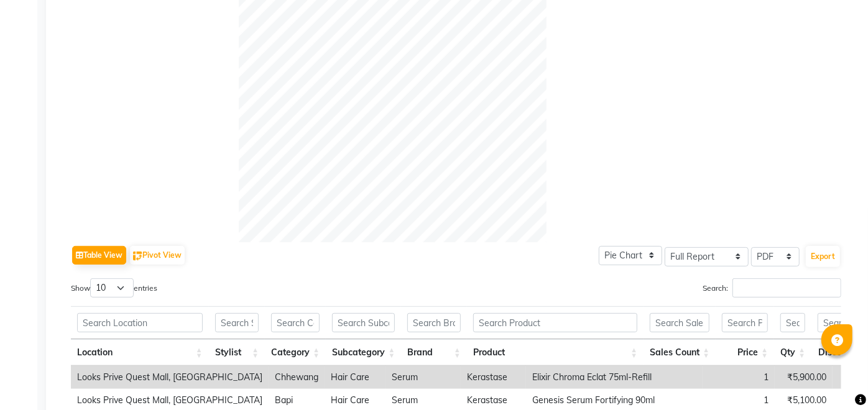
scroll to position [284, 0]
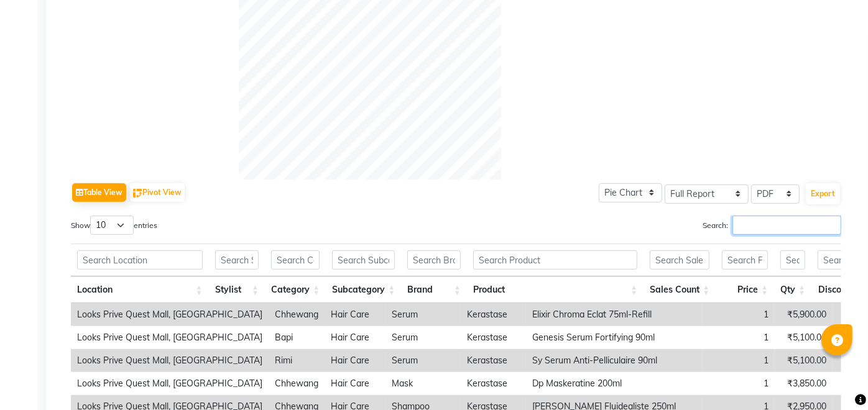
click at [777, 223] on input "Search:" at bounding box center [787, 225] width 109 height 19
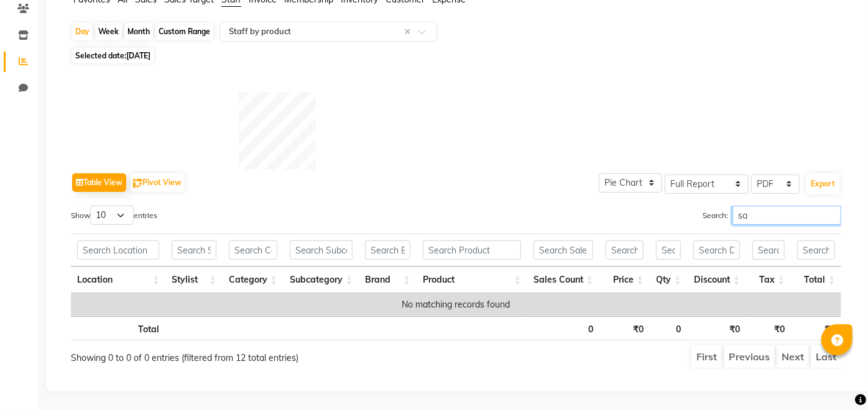
type input "s"
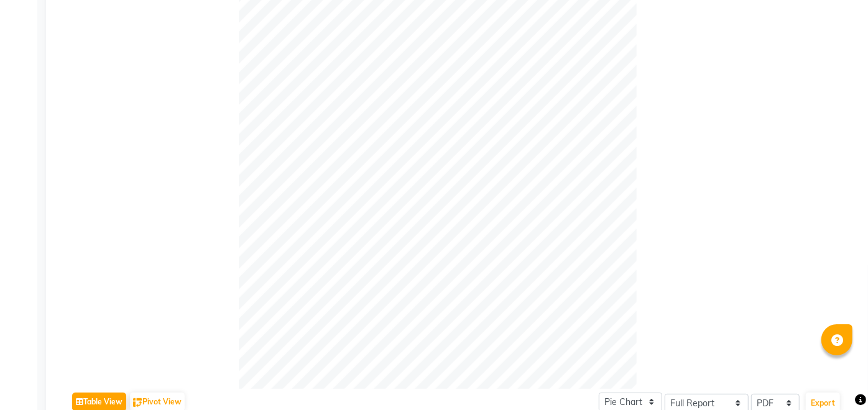
scroll to position [135, 0]
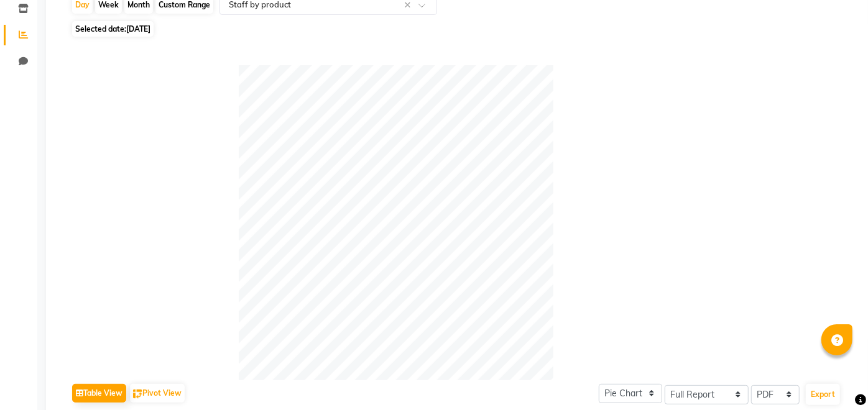
click at [147, 31] on span "[DATE]" at bounding box center [138, 28] width 24 height 9
select select "8"
select select "2025"
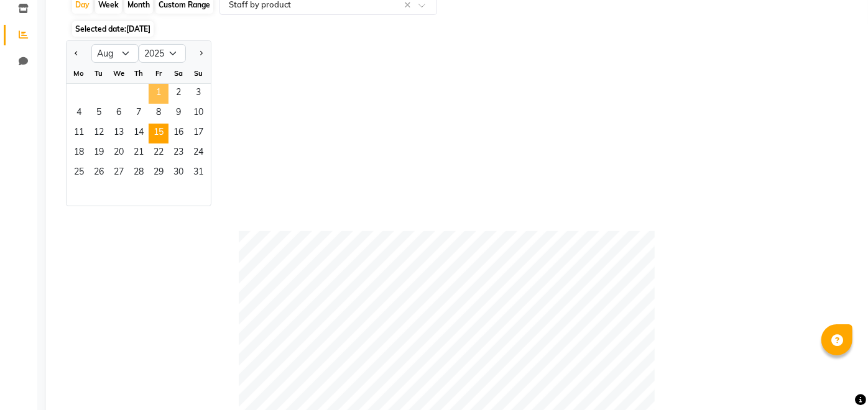
click at [159, 91] on span "1" at bounding box center [159, 94] width 20 height 20
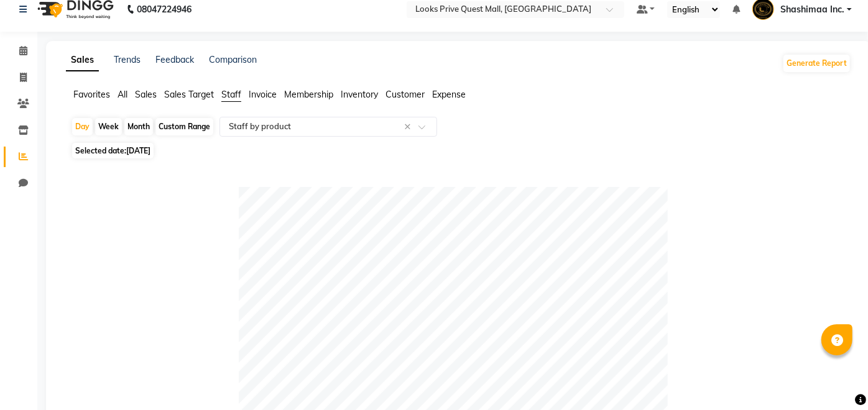
scroll to position [7, 0]
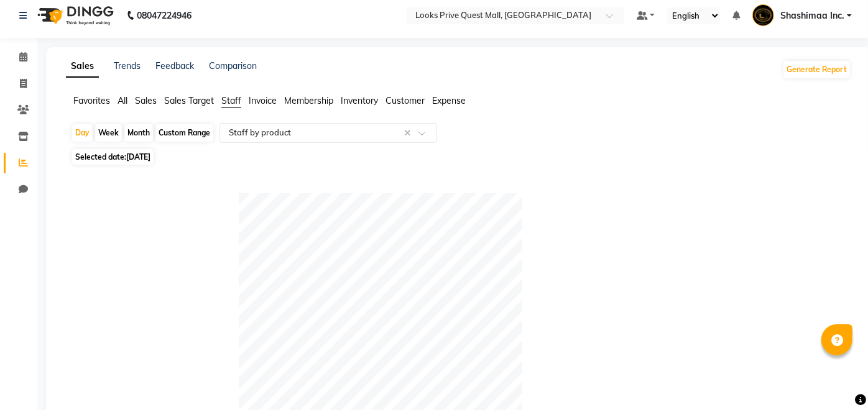
click at [154, 162] on span "Selected date: [DATE]" at bounding box center [112, 157] width 81 height 16
select select "8"
select select "2025"
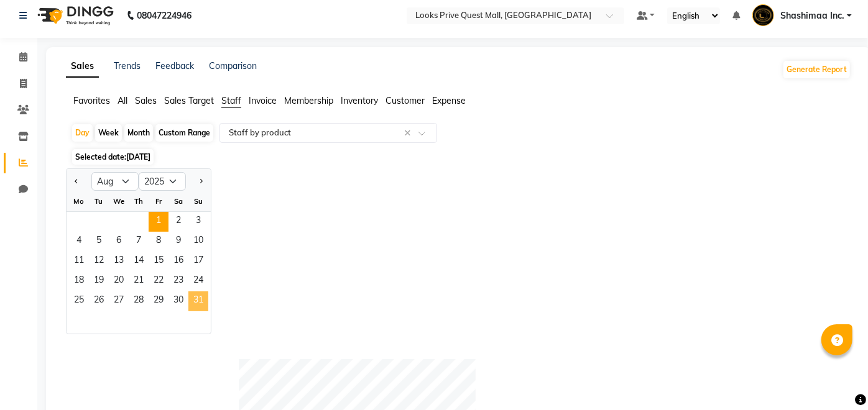
click at [204, 300] on span "31" at bounding box center [198, 302] width 20 height 20
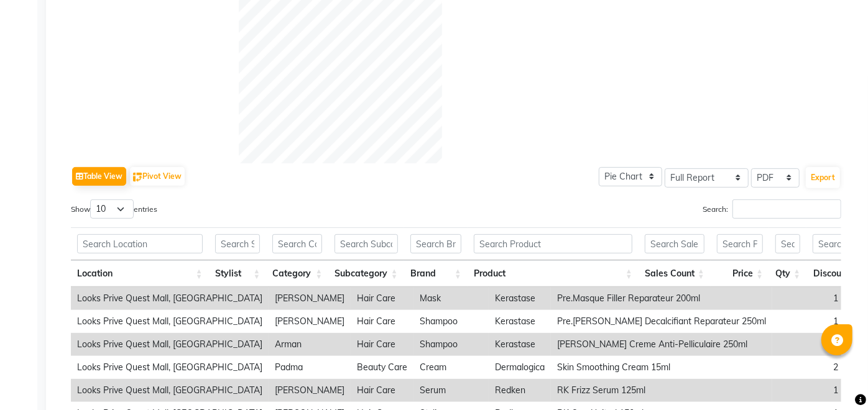
scroll to position [267, 0]
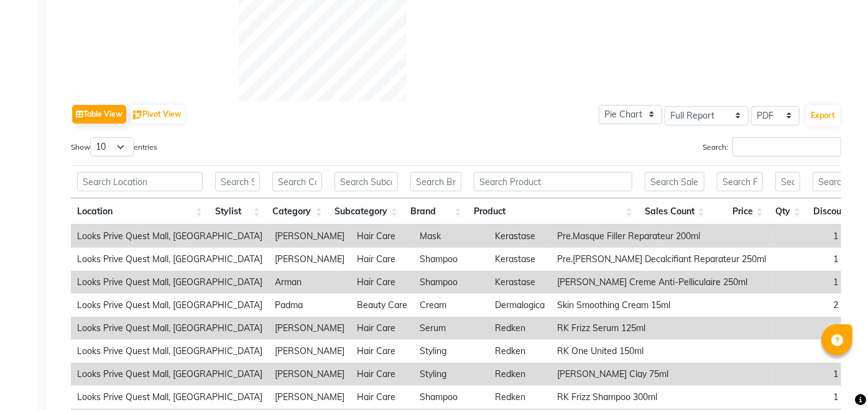
click at [779, 162] on div "Location Stylist Category Subcategory Brand Product Sales Count Price Qty Disco…" at bounding box center [456, 193] width 770 height 63
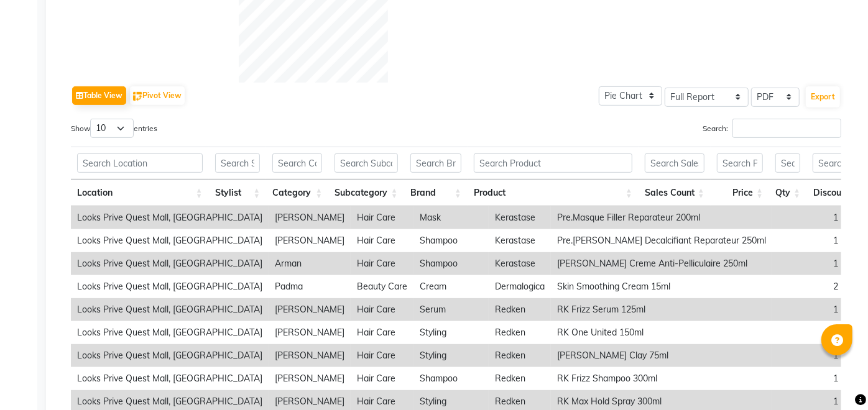
click at [777, 137] on div "Show 10 25 50 100 entries Search: Location Stylist Category Subcategory Brand P…" at bounding box center [456, 293] width 770 height 348
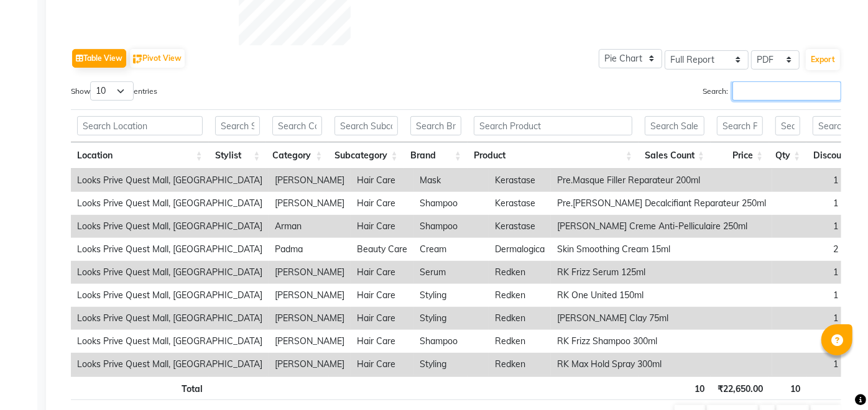
click at [778, 98] on div "Search:" at bounding box center [654, 93] width 376 height 24
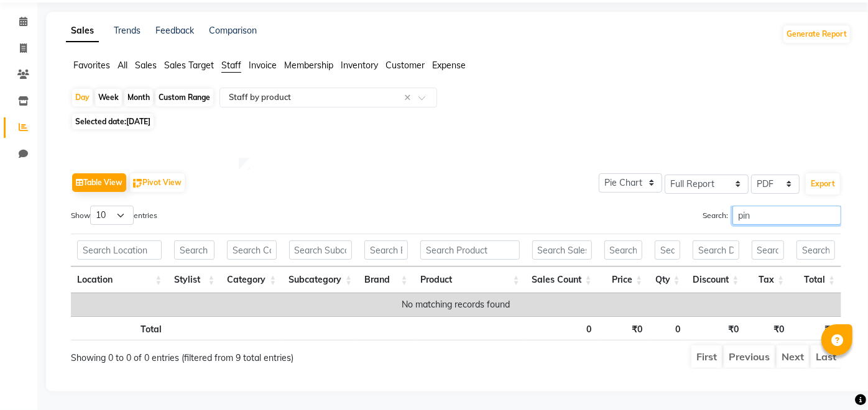
type input "pin"
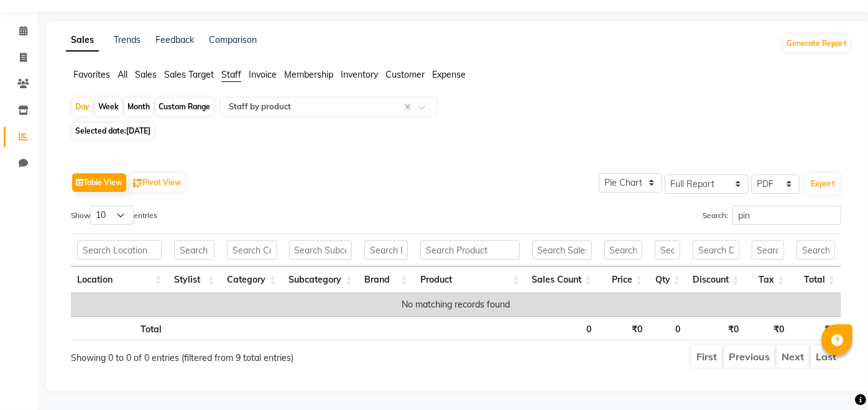
click at [157, 108] on div "Day Week Month Custom Range Select Report Type × Staff by product ×" at bounding box center [458, 108] width 775 height 22
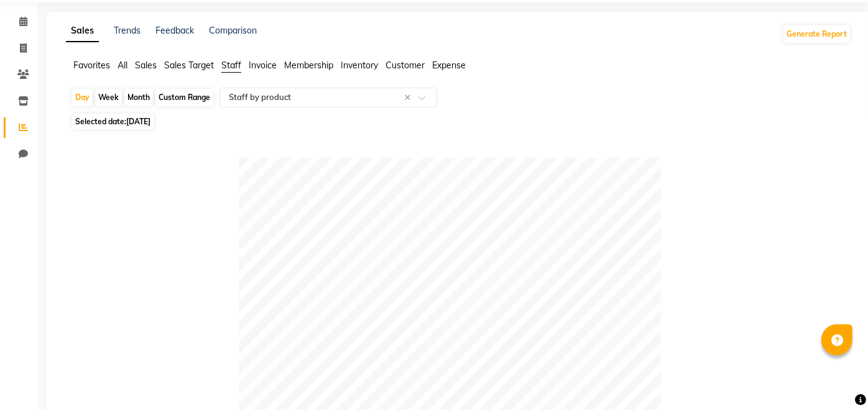
click at [150, 124] on span "[DATE]" at bounding box center [138, 121] width 24 height 9
select select "8"
select select "2025"
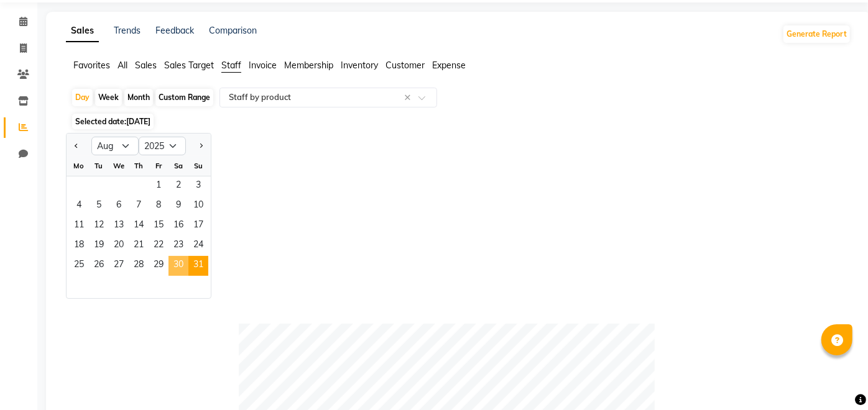
click at [179, 269] on span "30" at bounding box center [179, 266] width 20 height 20
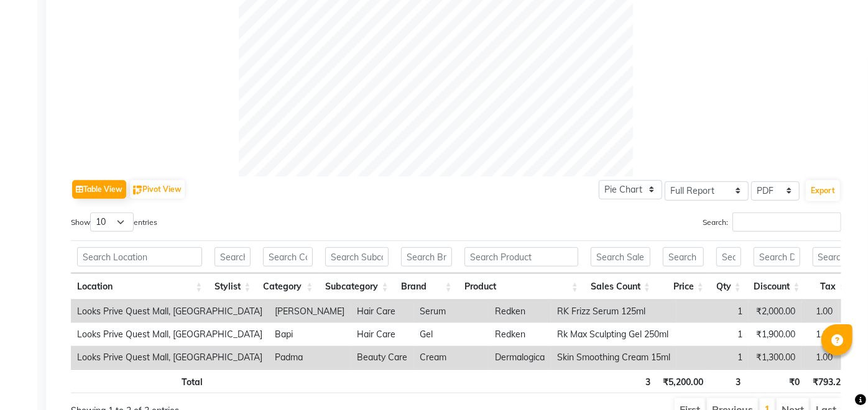
scroll to position [425, 0]
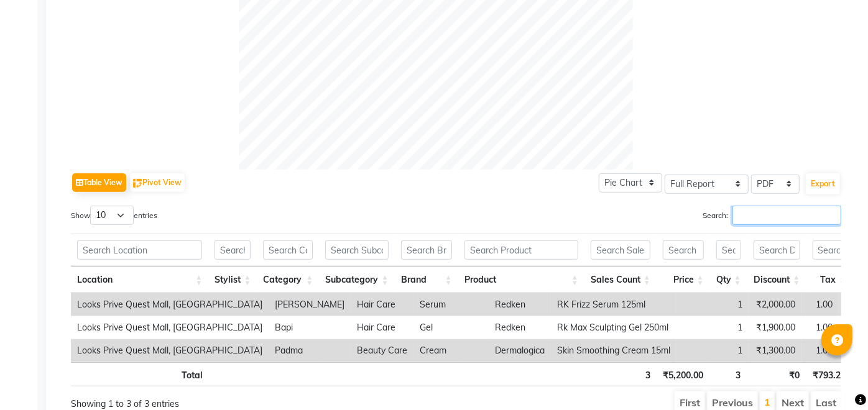
click at [800, 212] on input "Search:" at bounding box center [787, 215] width 109 height 19
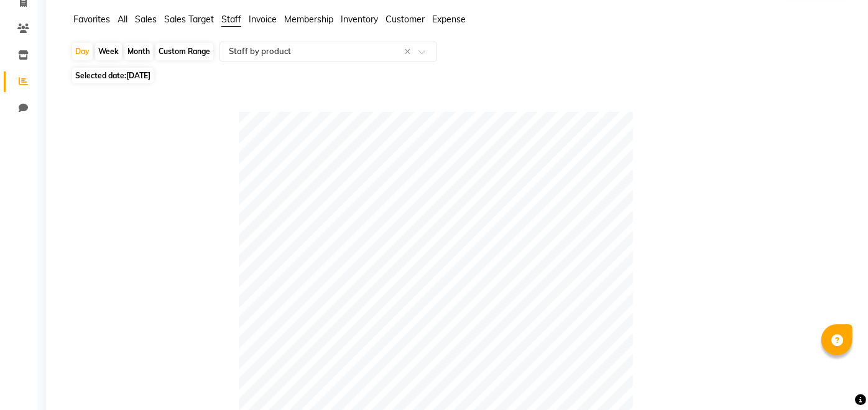
scroll to position [5, 0]
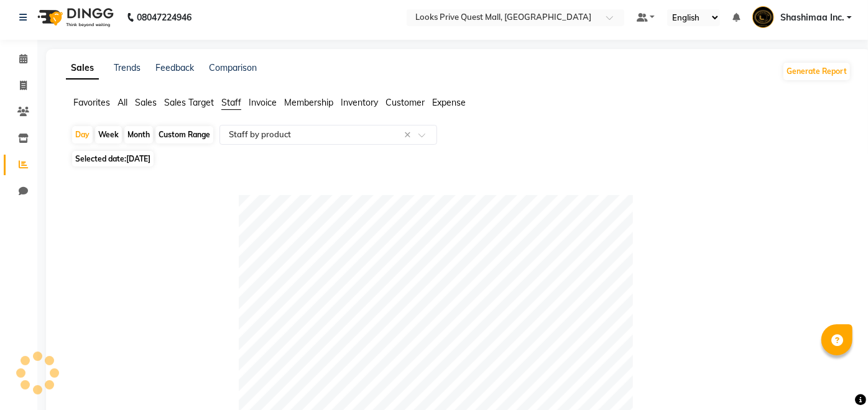
type input "pin"
click at [149, 162] on span "[DATE]" at bounding box center [138, 158] width 24 height 9
select select "8"
select select "2025"
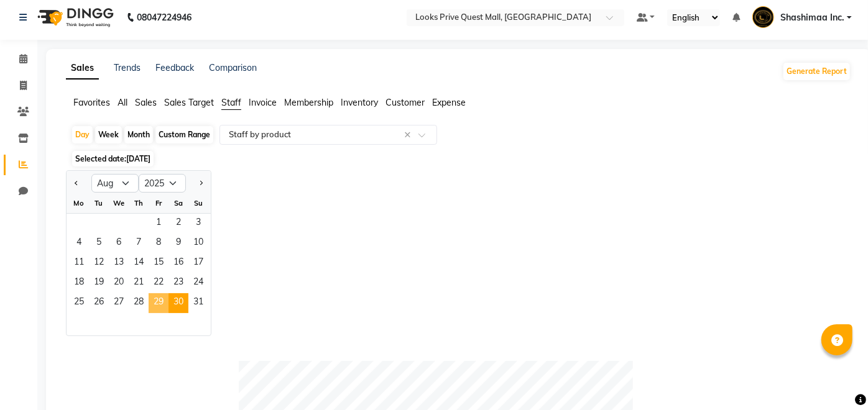
click at [162, 303] on span "29" at bounding box center [159, 304] width 20 height 20
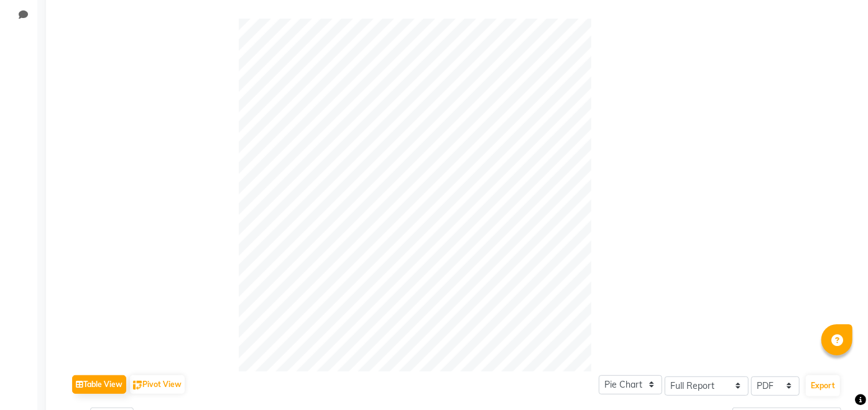
scroll to position [245, 0]
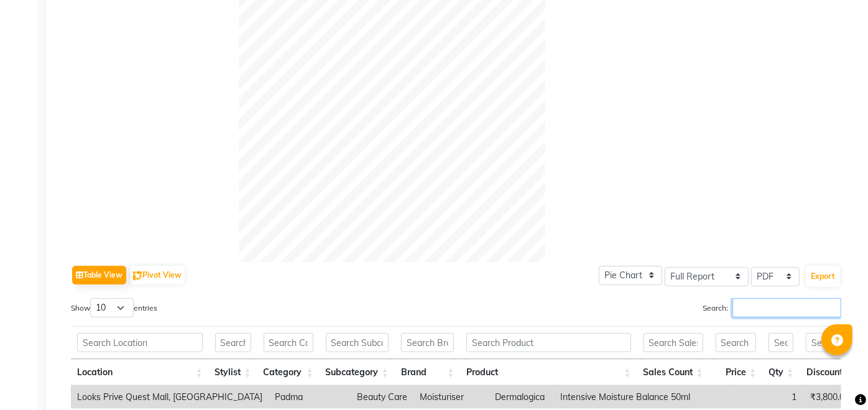
click at [797, 310] on input "Search:" at bounding box center [787, 307] width 109 height 19
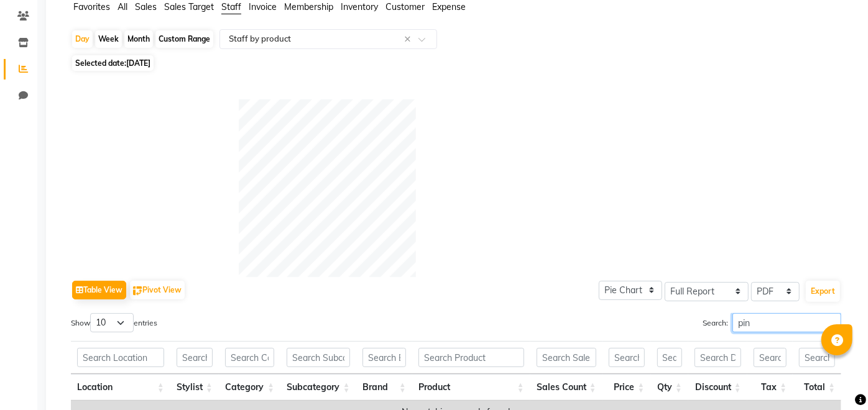
scroll to position [84, 0]
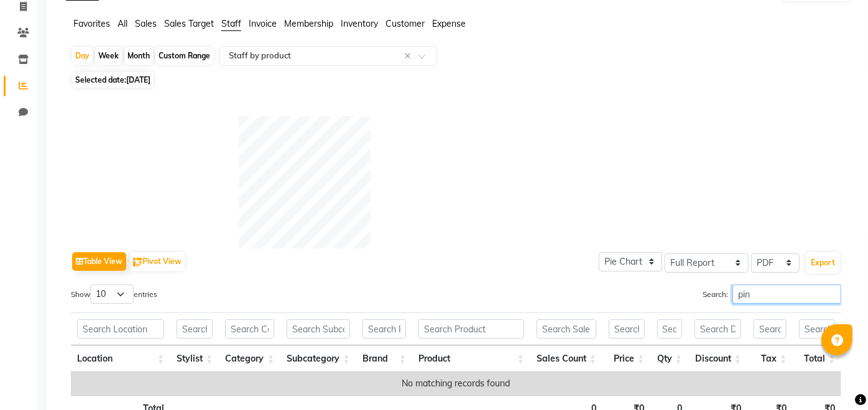
type input "pin"
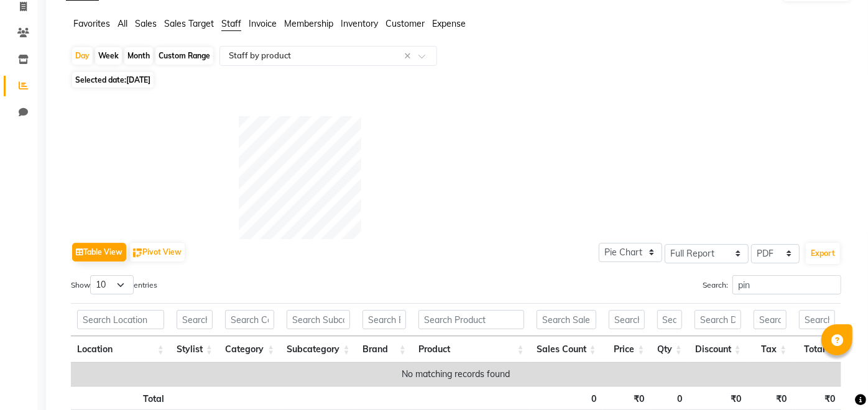
click at [136, 81] on span "[DATE]" at bounding box center [138, 79] width 24 height 9
select select "8"
select select "2025"
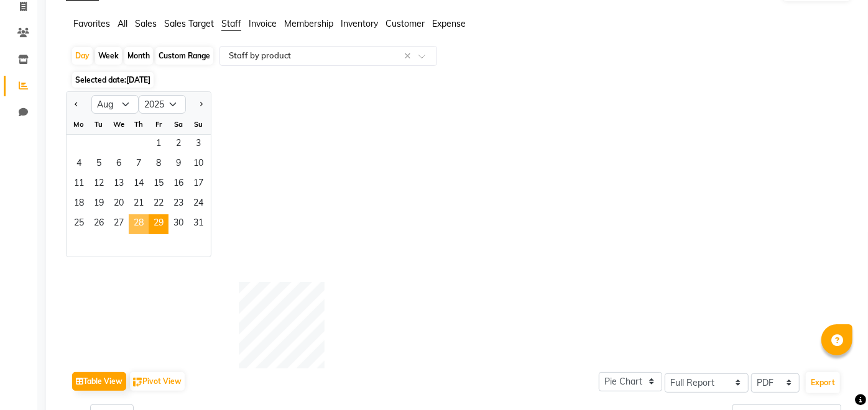
click at [138, 221] on span "28" at bounding box center [139, 225] width 20 height 20
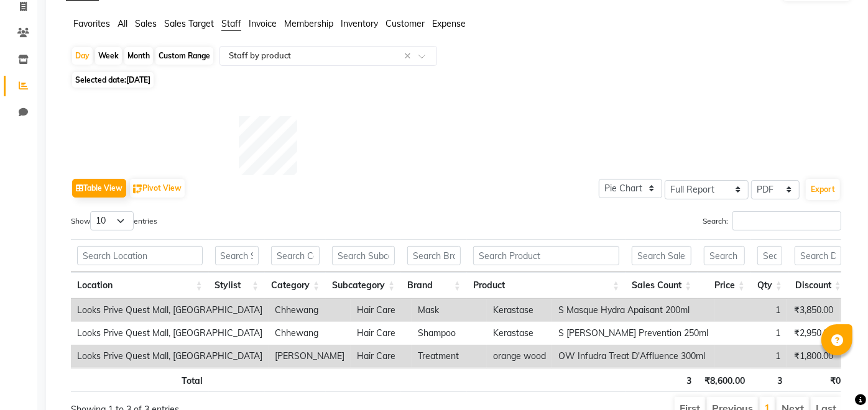
click at [147, 80] on span "[DATE]" at bounding box center [138, 79] width 24 height 9
select select "8"
select select "2025"
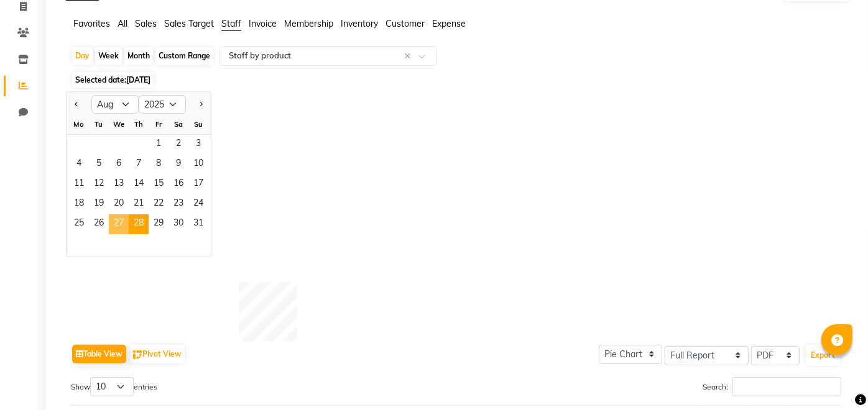
click at [109, 215] on span "27" at bounding box center [119, 225] width 20 height 20
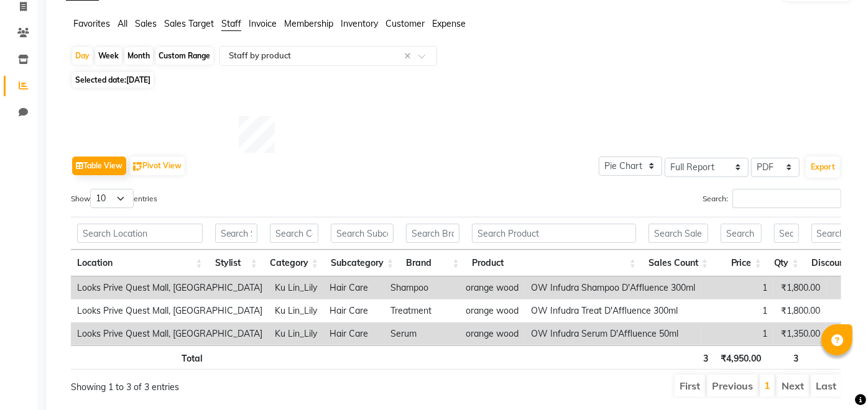
click at [138, 88] on div "Day Week Month Custom Range Select Report Type × Staff by product × Selected da…" at bounding box center [458, 227] width 785 height 363
click at [149, 85] on span "Selected date: [DATE]" at bounding box center [112, 80] width 81 height 16
select select "8"
select select "2025"
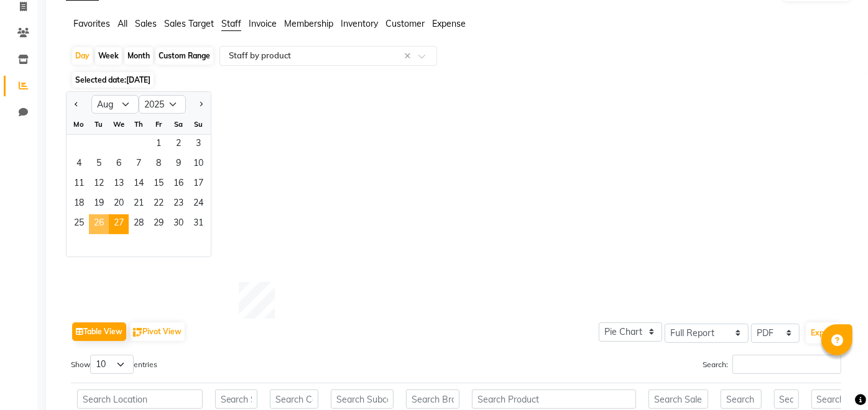
click at [99, 229] on span "26" at bounding box center [99, 225] width 20 height 20
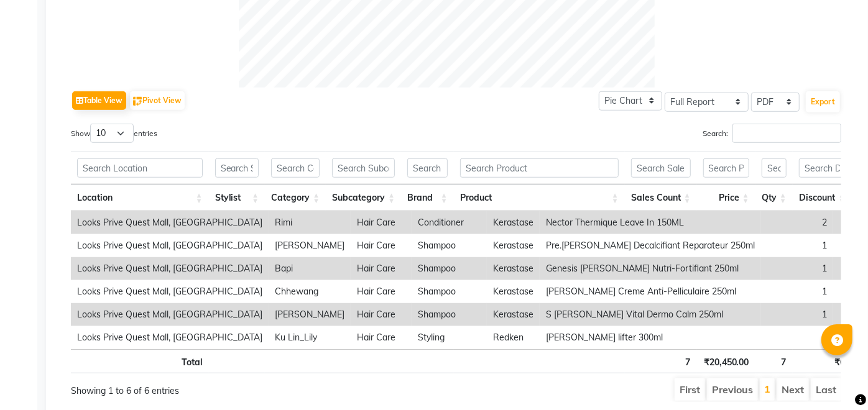
scroll to position [0, 0]
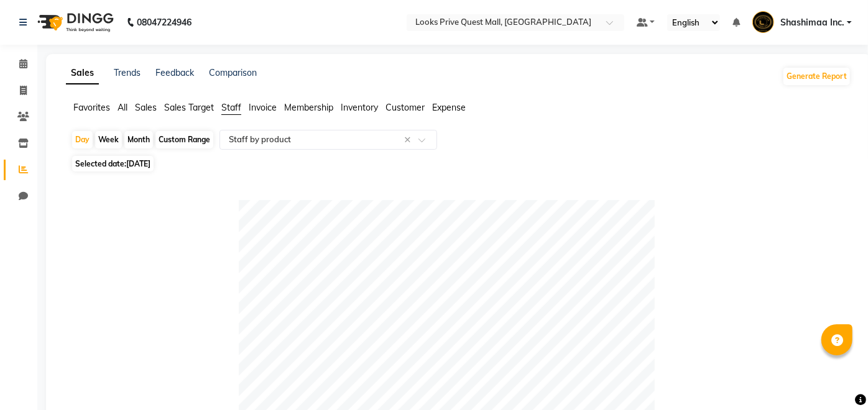
click at [134, 165] on span "[DATE]" at bounding box center [138, 163] width 24 height 9
select select "8"
select select "2025"
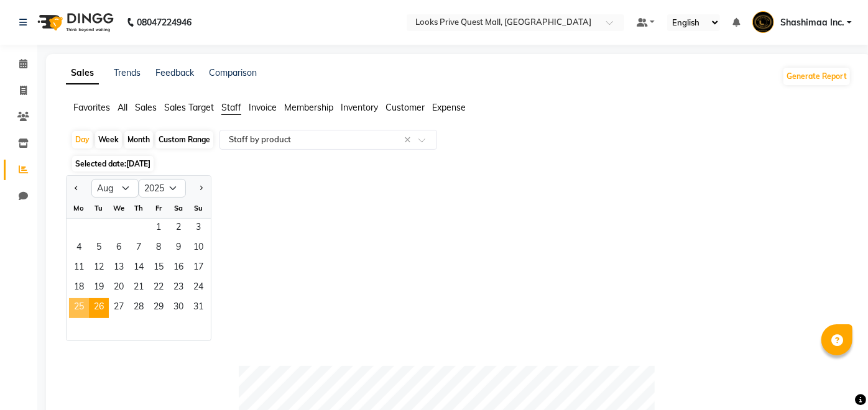
click at [76, 315] on span "25" at bounding box center [79, 308] width 20 height 20
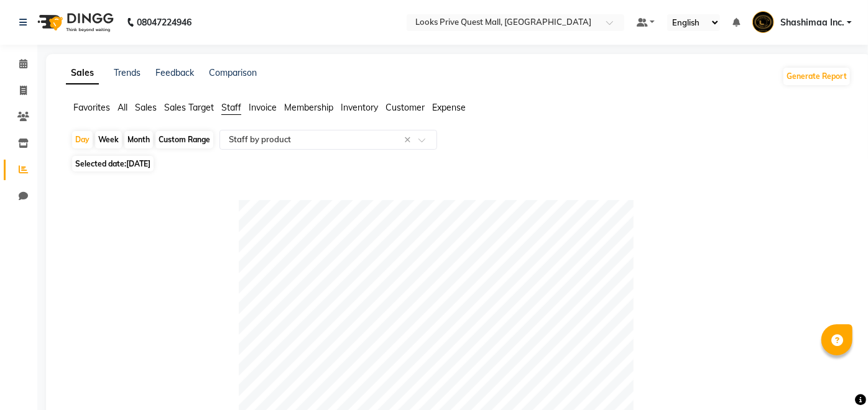
click at [150, 165] on span "[DATE]" at bounding box center [138, 163] width 24 height 9
select select "8"
select select "2025"
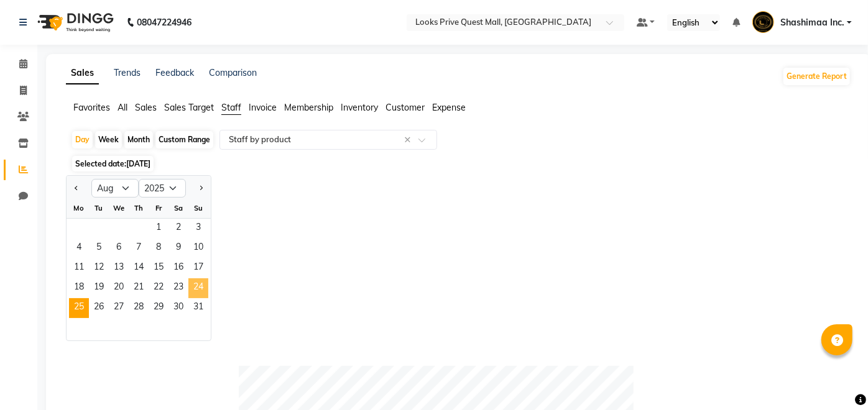
click at [200, 285] on span "24" at bounding box center [198, 289] width 20 height 20
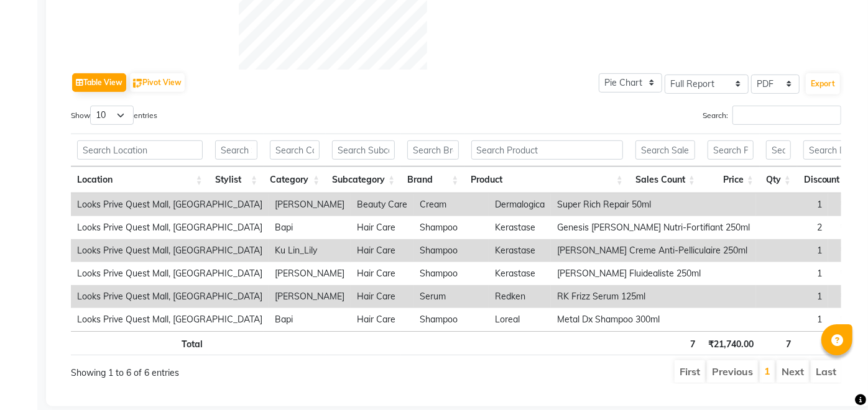
scroll to position [161, 0]
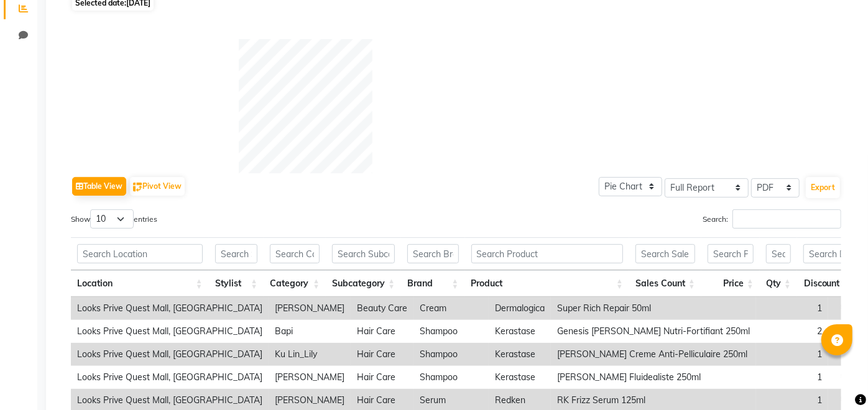
click at [150, 4] on span "[DATE]" at bounding box center [138, 2] width 24 height 9
select select "8"
select select "2025"
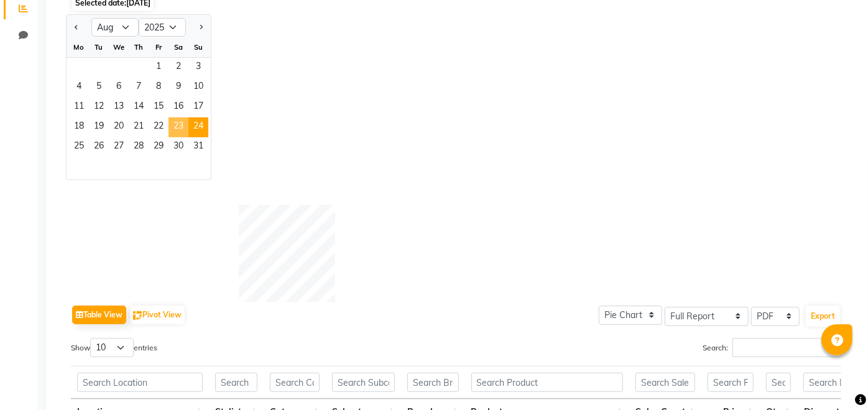
click at [192, 120] on span "24" at bounding box center [198, 128] width 20 height 20
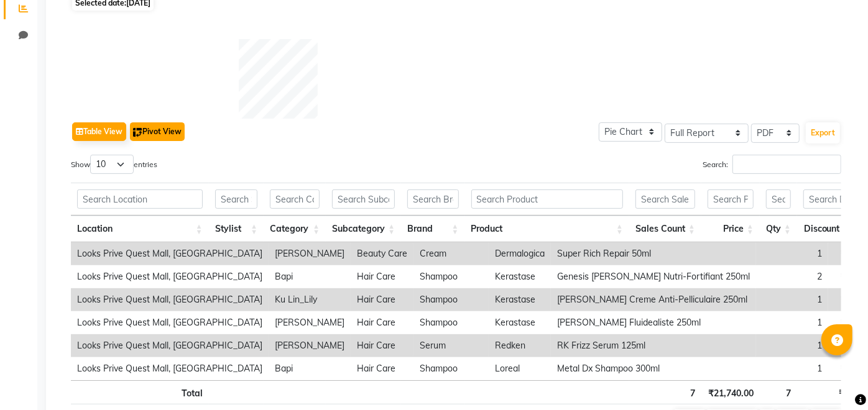
click at [177, 123] on button "Pivot View" at bounding box center [157, 131] width 55 height 19
select select "full_report"
select select "csv"
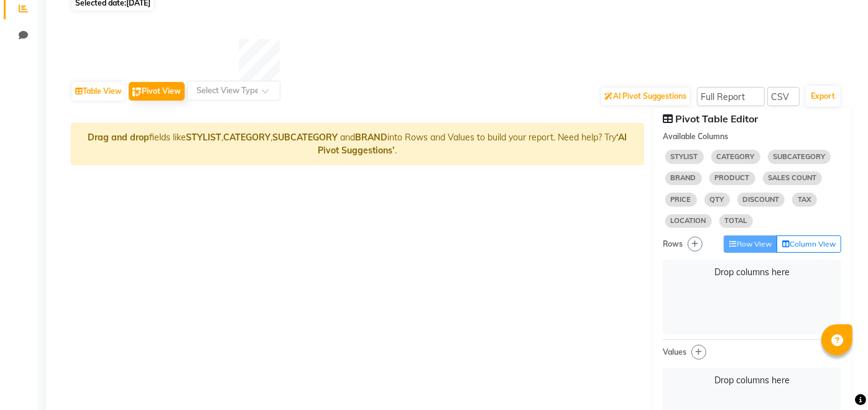
click at [150, 7] on span "[DATE]" at bounding box center [138, 2] width 24 height 9
select select "8"
select select "2025"
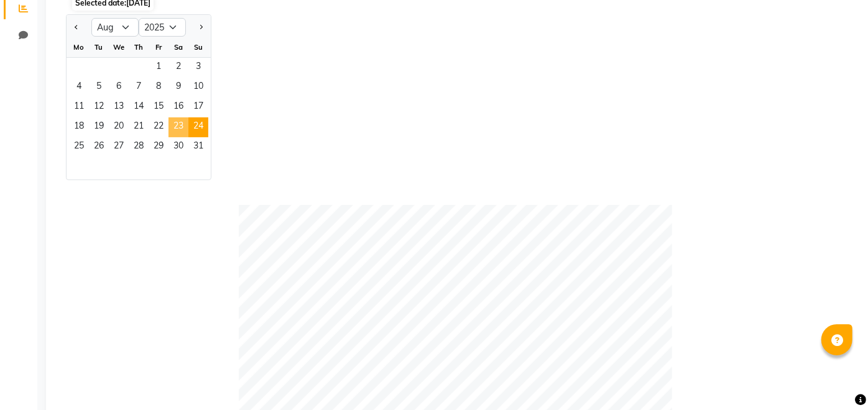
click at [183, 129] on span "23" at bounding box center [179, 128] width 20 height 20
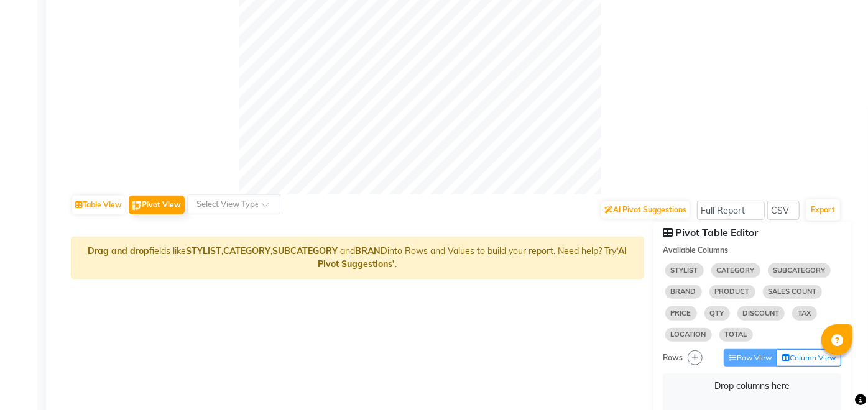
scroll to position [104, 0]
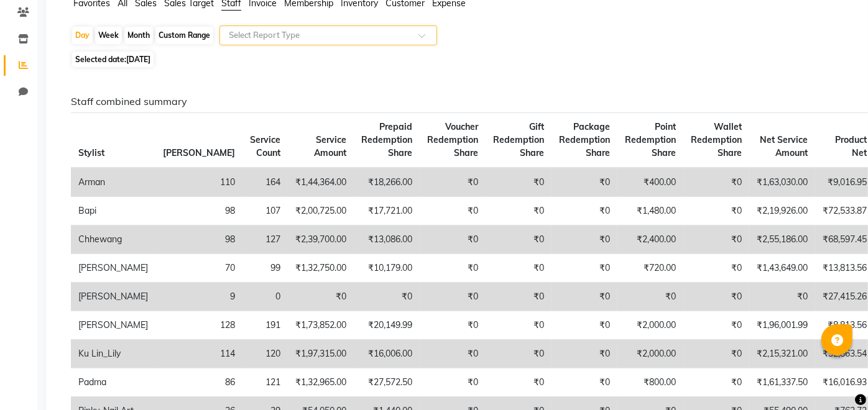
click at [374, 47] on div "Day Week Month Custom Range Select Report Type" at bounding box center [458, 36] width 775 height 22
click at [369, 42] on div "Select Report Type" at bounding box center [329, 35] width 218 height 20
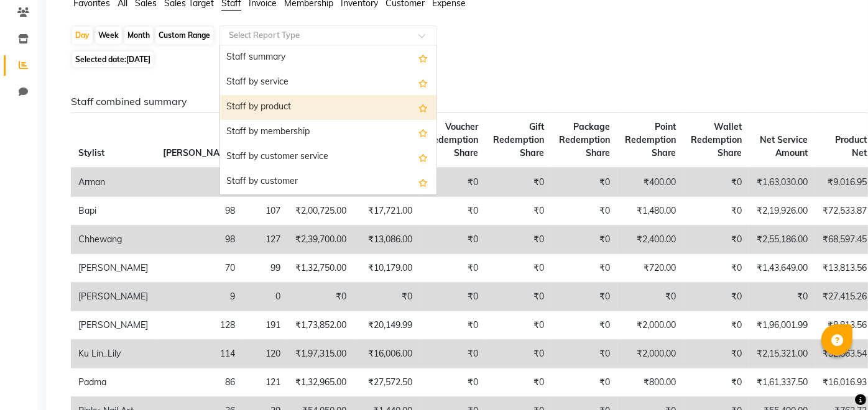
click at [336, 110] on div "Staff by product" at bounding box center [328, 107] width 216 height 25
select select "full_report"
select select "pdf"
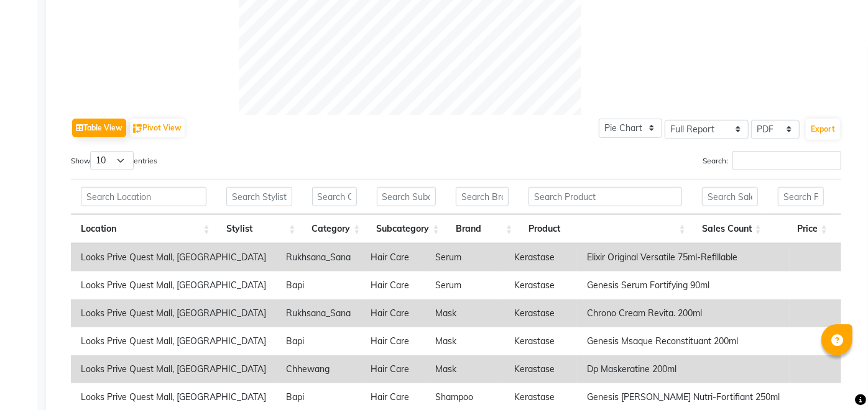
scroll to position [462, 0]
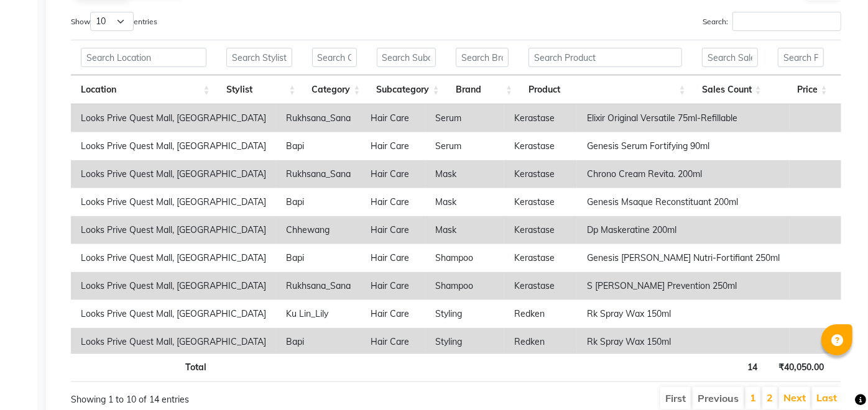
click at [765, 44] on th at bounding box center [730, 57] width 76 height 35
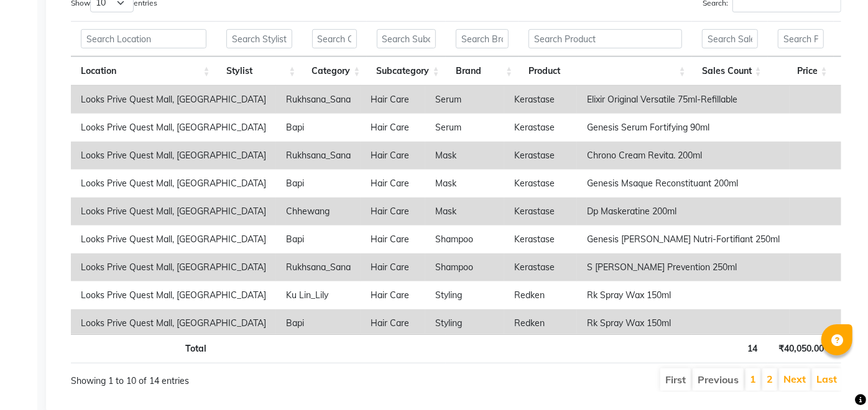
click at [765, 19] on div "Show 10 25 50 100 entries Search: Location Stylist Category Subcategory Brand P…" at bounding box center [456, 192] width 770 height 399
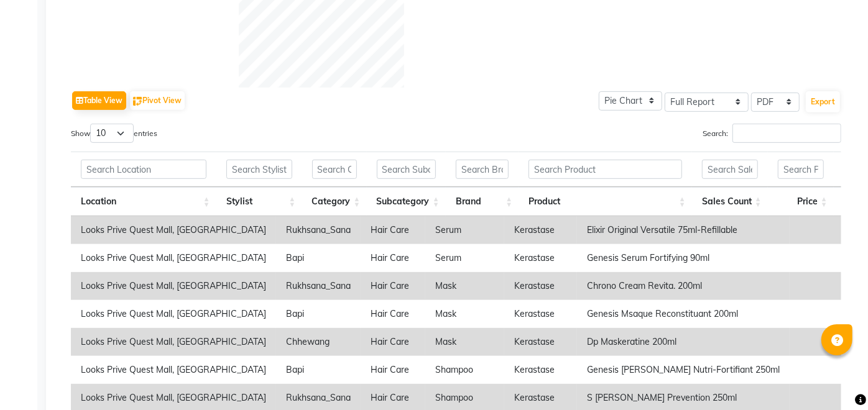
scroll to position [275, 0]
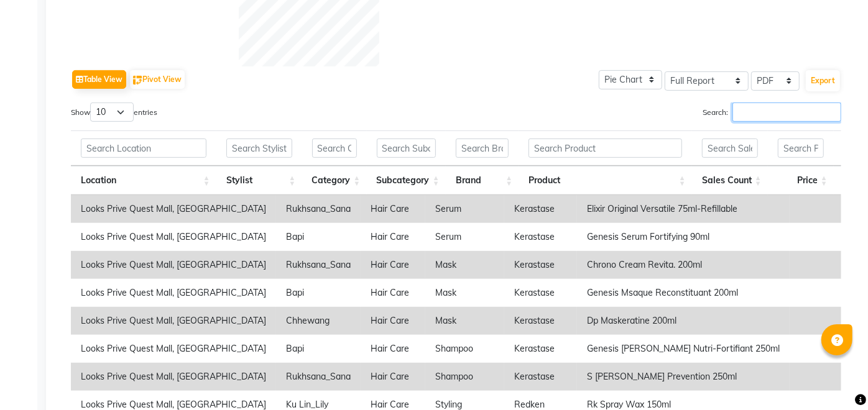
click at [785, 114] on input "Search:" at bounding box center [787, 112] width 109 height 19
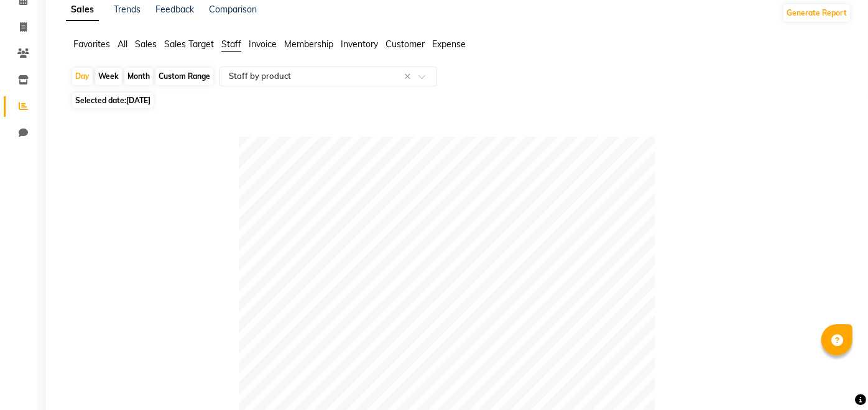
scroll to position [0, 0]
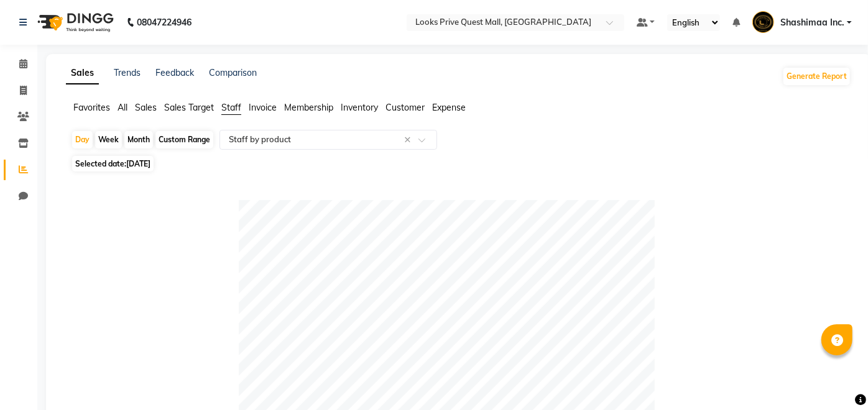
type input "pin"
click at [150, 165] on span "[DATE]" at bounding box center [138, 163] width 24 height 9
select select "8"
select select "2025"
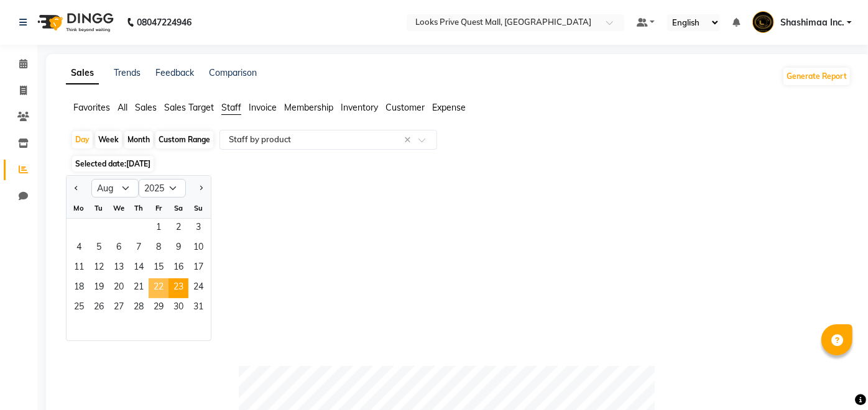
click at [162, 284] on span "22" at bounding box center [159, 289] width 20 height 20
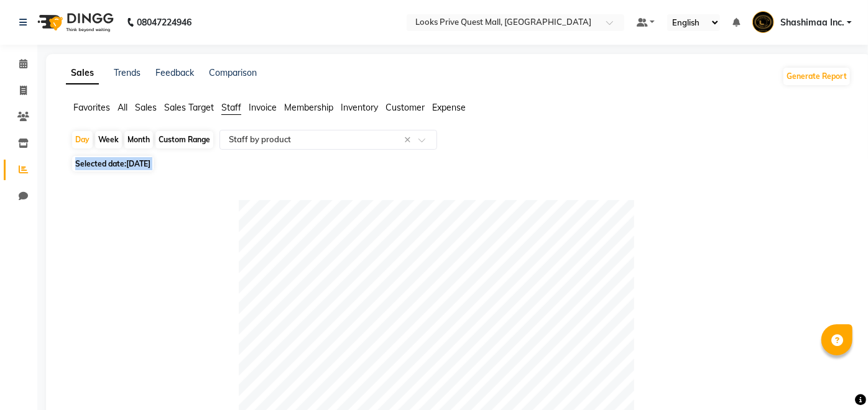
drag, startPoint x: 868, startPoint y: 138, endPoint x: 872, endPoint y: 274, distance: 135.6
click at [867, 274] on html "08047224946 Select Location × Looks Prive Quest Mall, [GEOGRAPHIC_DATA] Default…" at bounding box center [434, 205] width 868 height 410
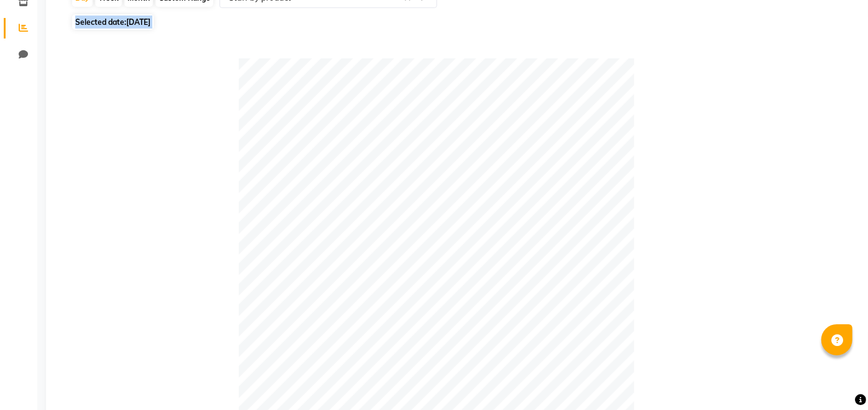
scroll to position [141, 0]
click at [149, 24] on span "[DATE]" at bounding box center [138, 22] width 24 height 9
select select "8"
select select "2025"
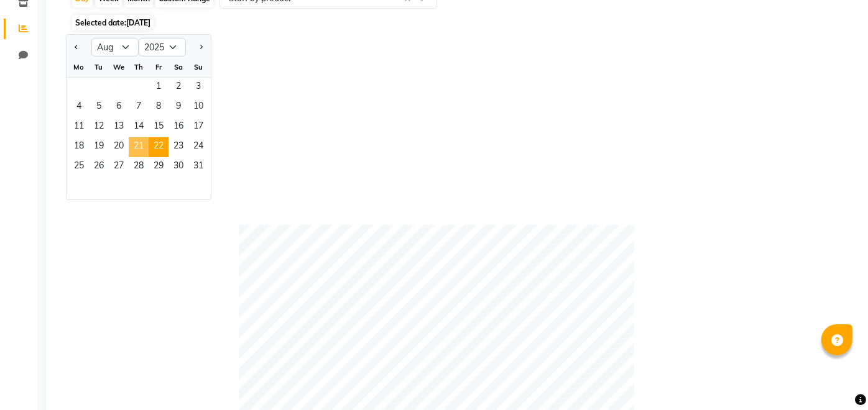
click at [146, 140] on span "21" at bounding box center [139, 147] width 20 height 20
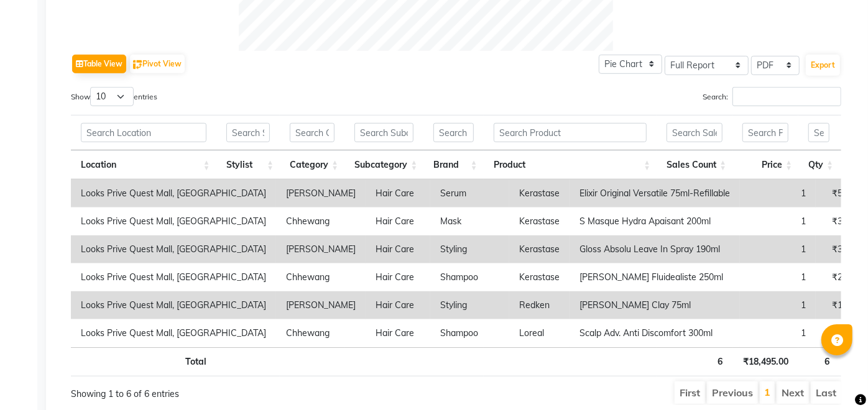
scroll to position [530, 0]
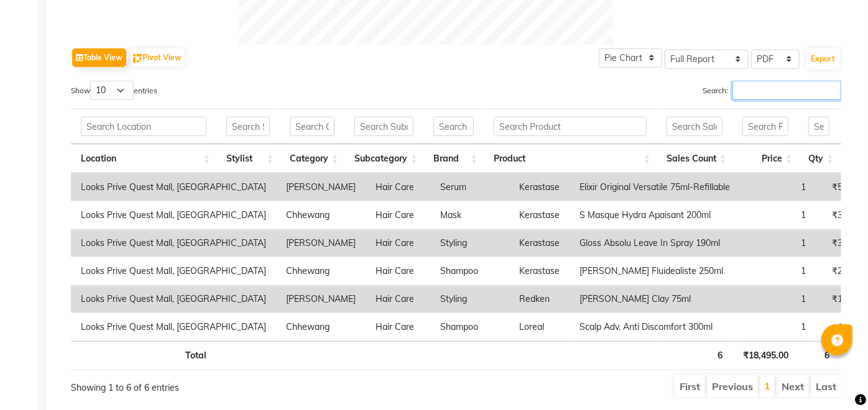
click at [766, 87] on input "Search:" at bounding box center [787, 90] width 109 height 19
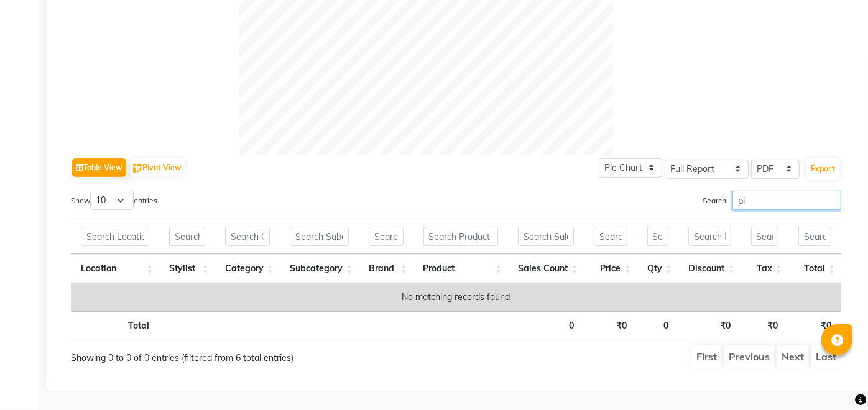
scroll to position [0, 0]
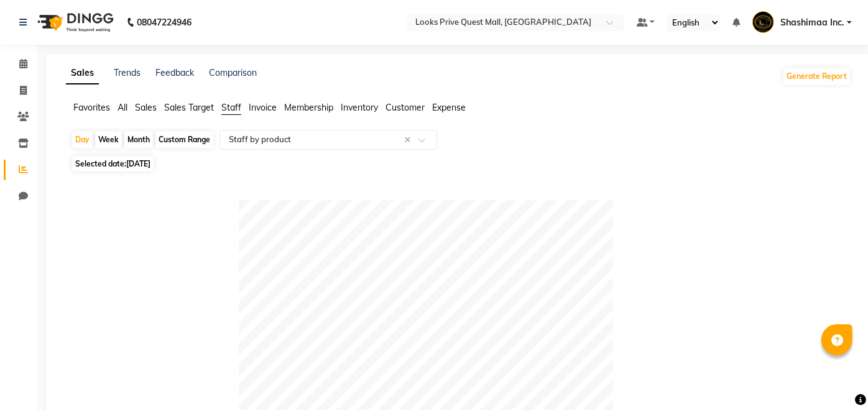
type input "pi"
click at [140, 165] on span "[DATE]" at bounding box center [138, 163] width 24 height 9
select select "8"
select select "2025"
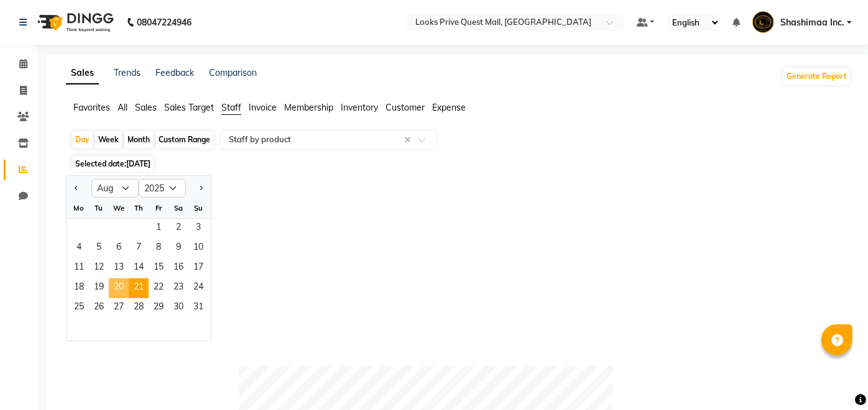
click at [116, 295] on span "20" at bounding box center [119, 289] width 20 height 20
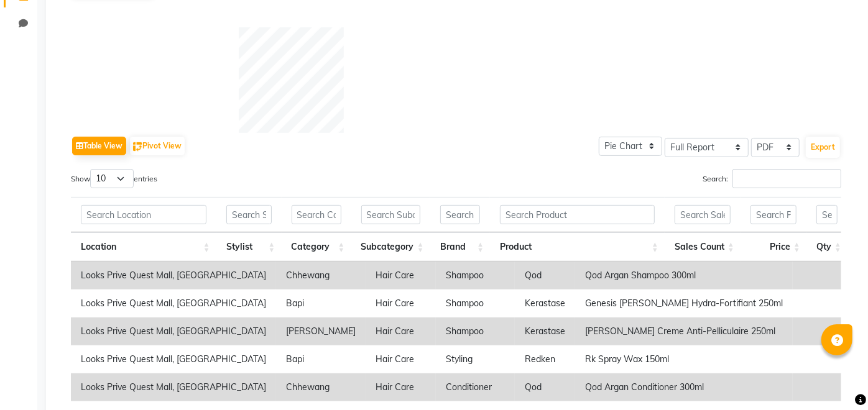
scroll to position [117, 0]
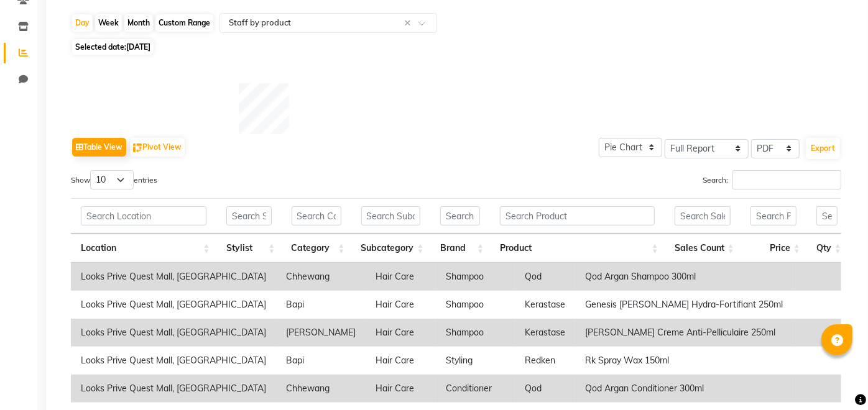
click at [141, 50] on span "[DATE]" at bounding box center [138, 46] width 24 height 9
select select "8"
select select "2025"
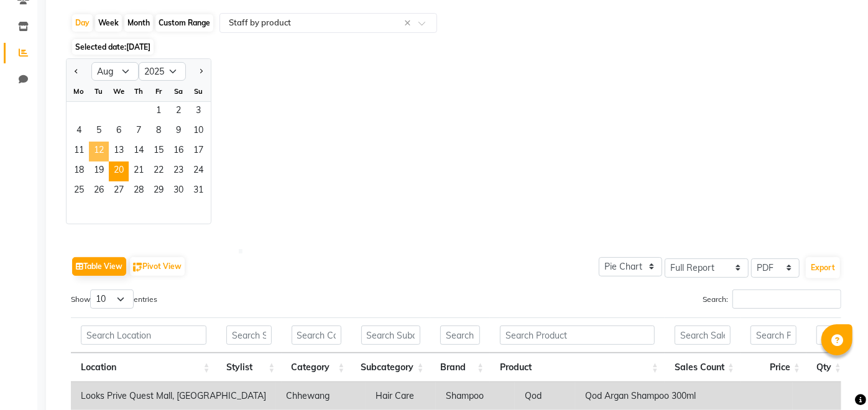
click at [103, 160] on span "12" at bounding box center [99, 152] width 20 height 20
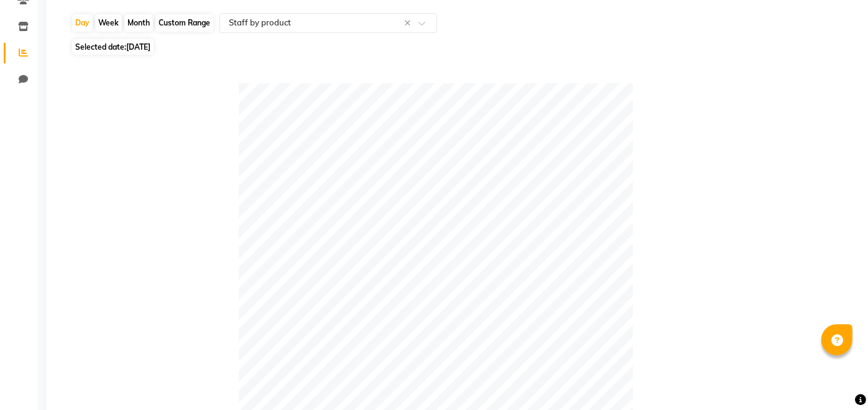
click at [140, 45] on span "[DATE]" at bounding box center [138, 46] width 24 height 9
select select "8"
select select "2025"
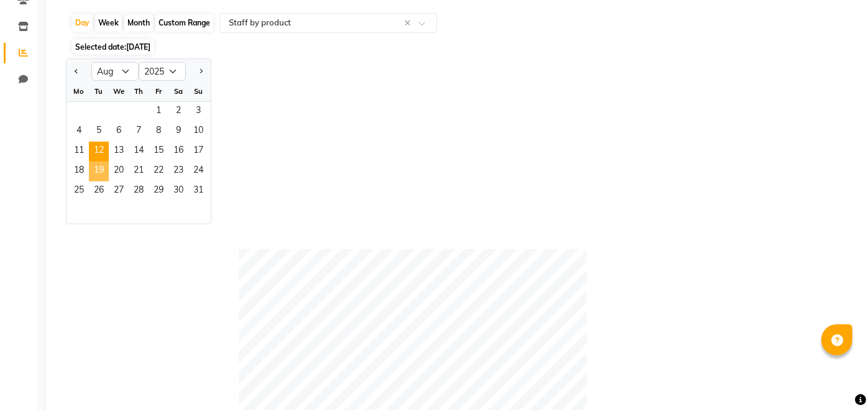
click at [102, 169] on span "19" at bounding box center [99, 172] width 20 height 20
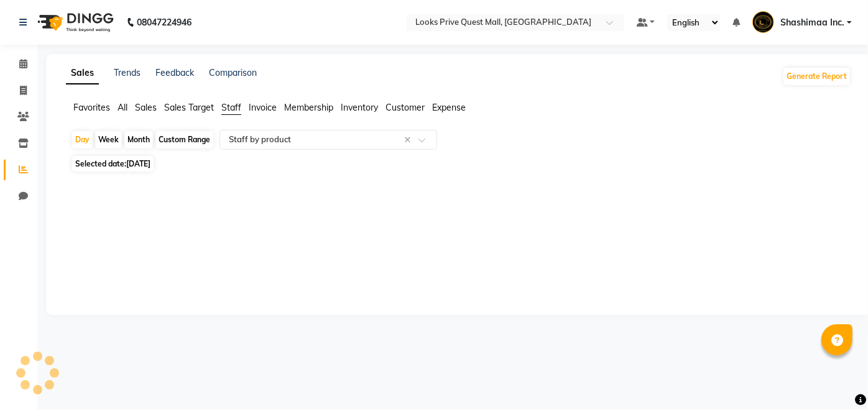
scroll to position [0, 0]
click at [152, 159] on span "Selected date: [DATE]" at bounding box center [112, 164] width 81 height 16
select select "8"
select select "2025"
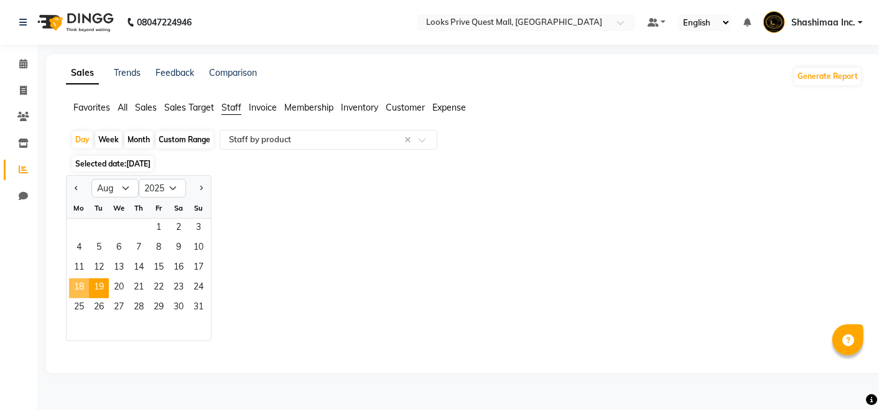
click at [78, 286] on span "18" at bounding box center [79, 289] width 20 height 20
select select "full_report"
select select "pdf"
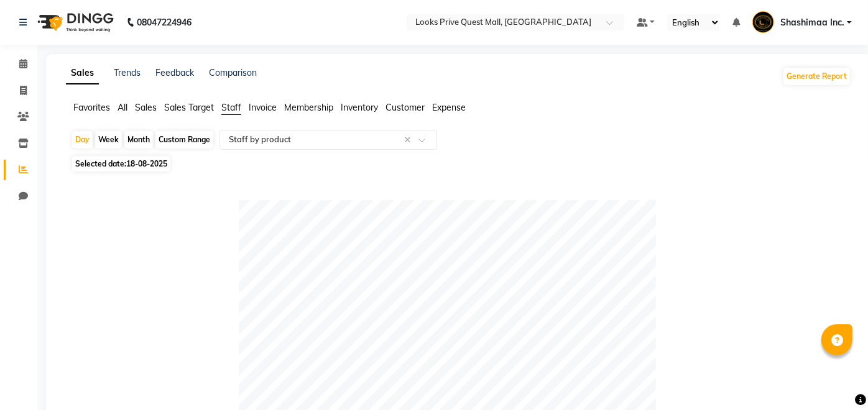
click at [142, 110] on span "Sales" at bounding box center [146, 107] width 22 height 11
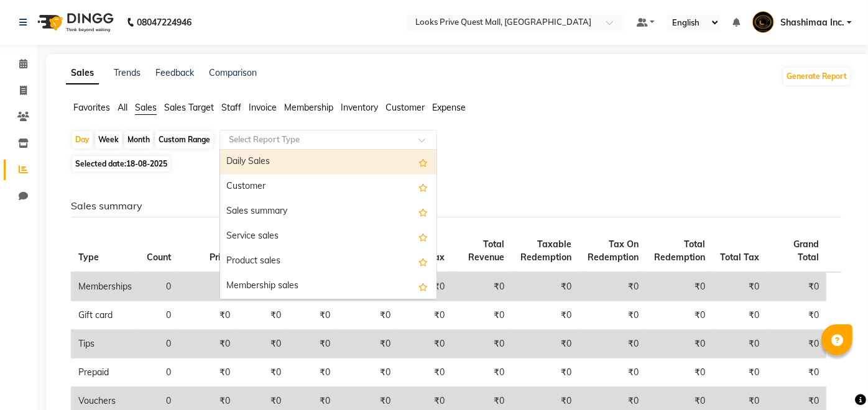
click at [305, 142] on input "text" at bounding box center [315, 140] width 179 height 12
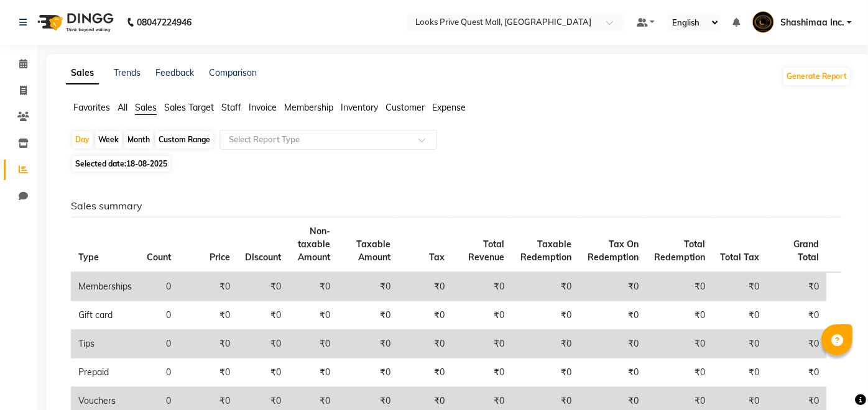
click at [135, 142] on div "Month" at bounding box center [138, 139] width 29 height 17
select select "8"
select select "2025"
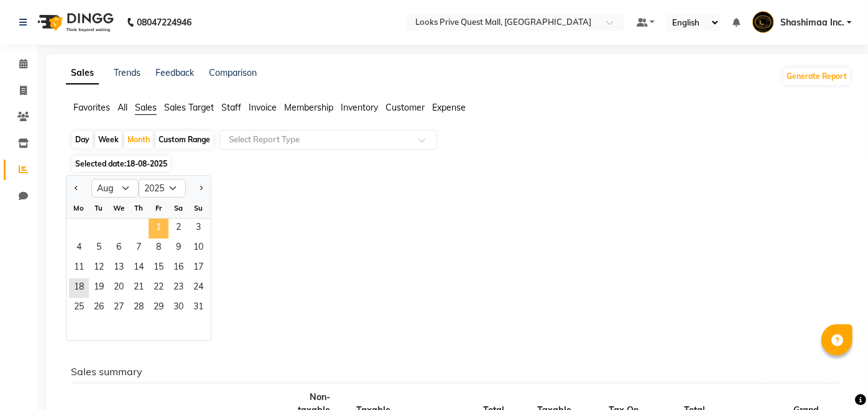
click at [160, 226] on span "1" at bounding box center [159, 229] width 20 height 20
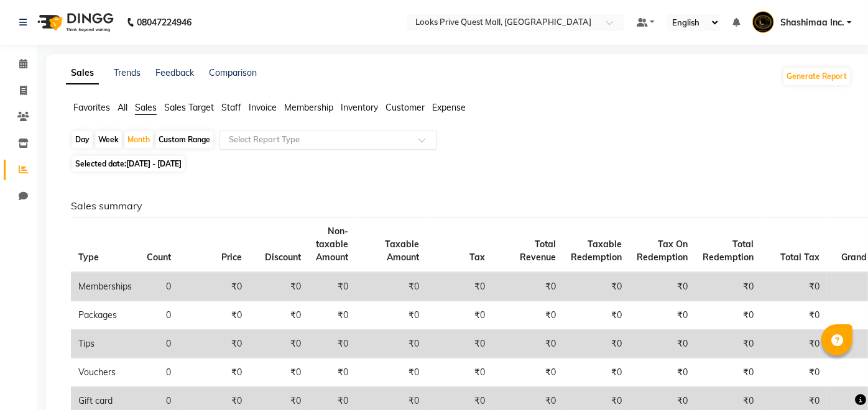
click at [283, 134] on input "text" at bounding box center [315, 140] width 179 height 12
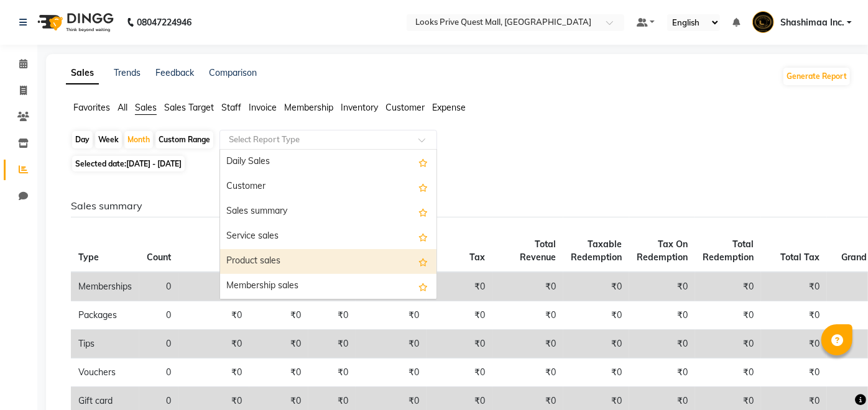
click at [272, 264] on div "Product sales" at bounding box center [328, 261] width 216 height 25
select select "full_report"
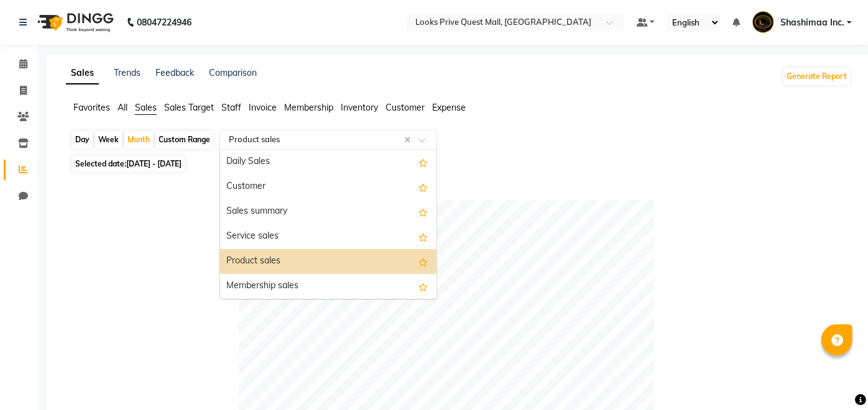
click at [421, 144] on span at bounding box center [426, 143] width 16 height 12
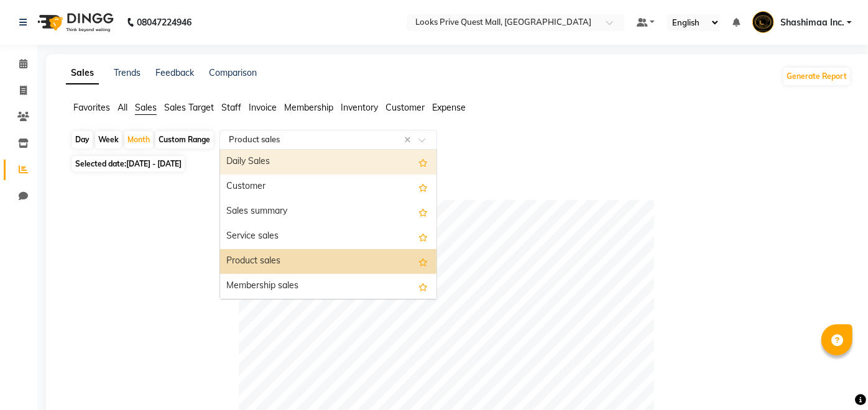
click at [338, 156] on div "Daily Sales" at bounding box center [328, 162] width 216 height 25
